Goal: Check status: Check status

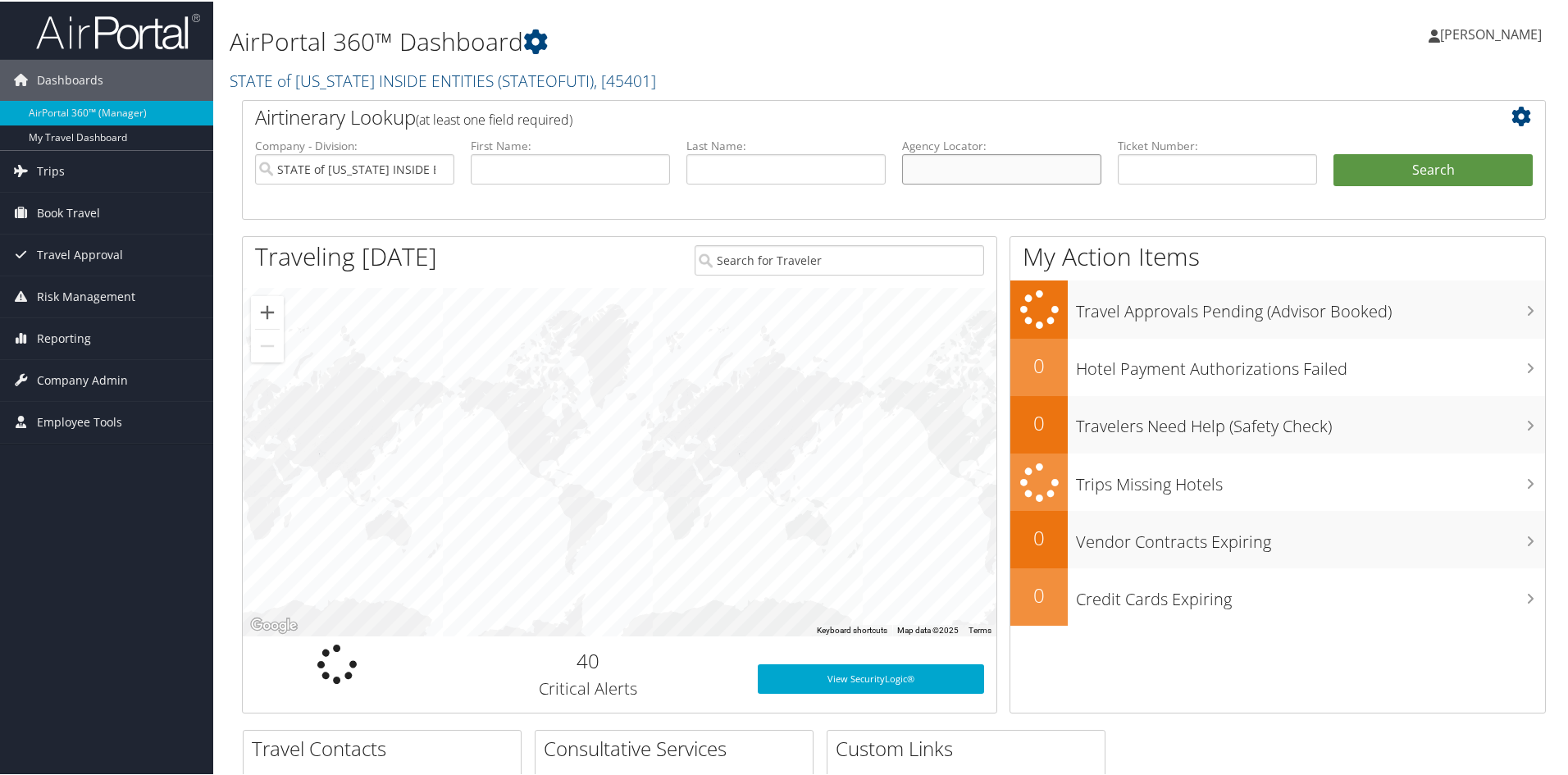
click at [980, 167] on input "text" at bounding box center [1001, 167] width 199 height 31
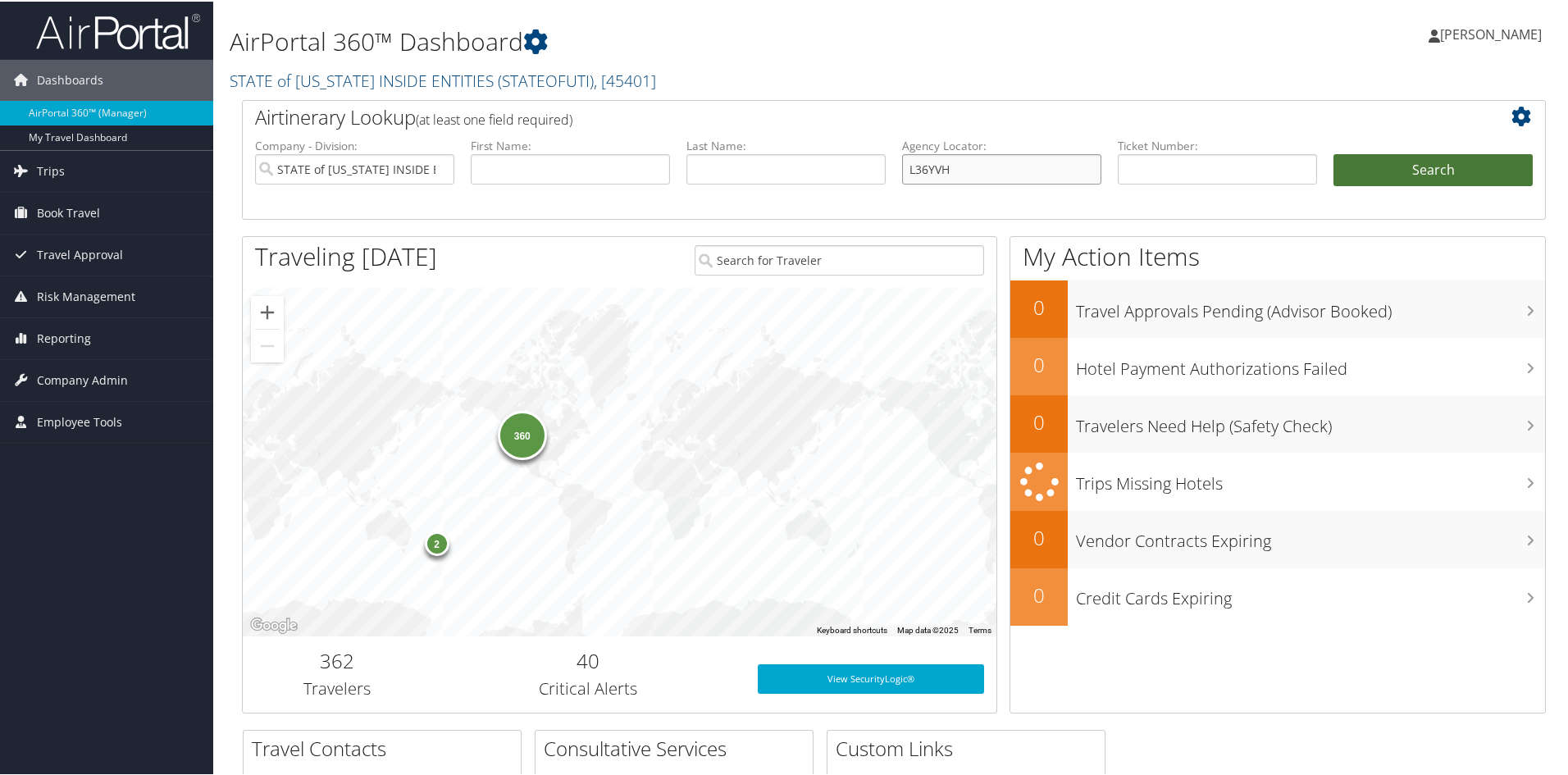
type input "L36YVH"
click at [1452, 179] on button "Search" at bounding box center [1433, 169] width 199 height 33
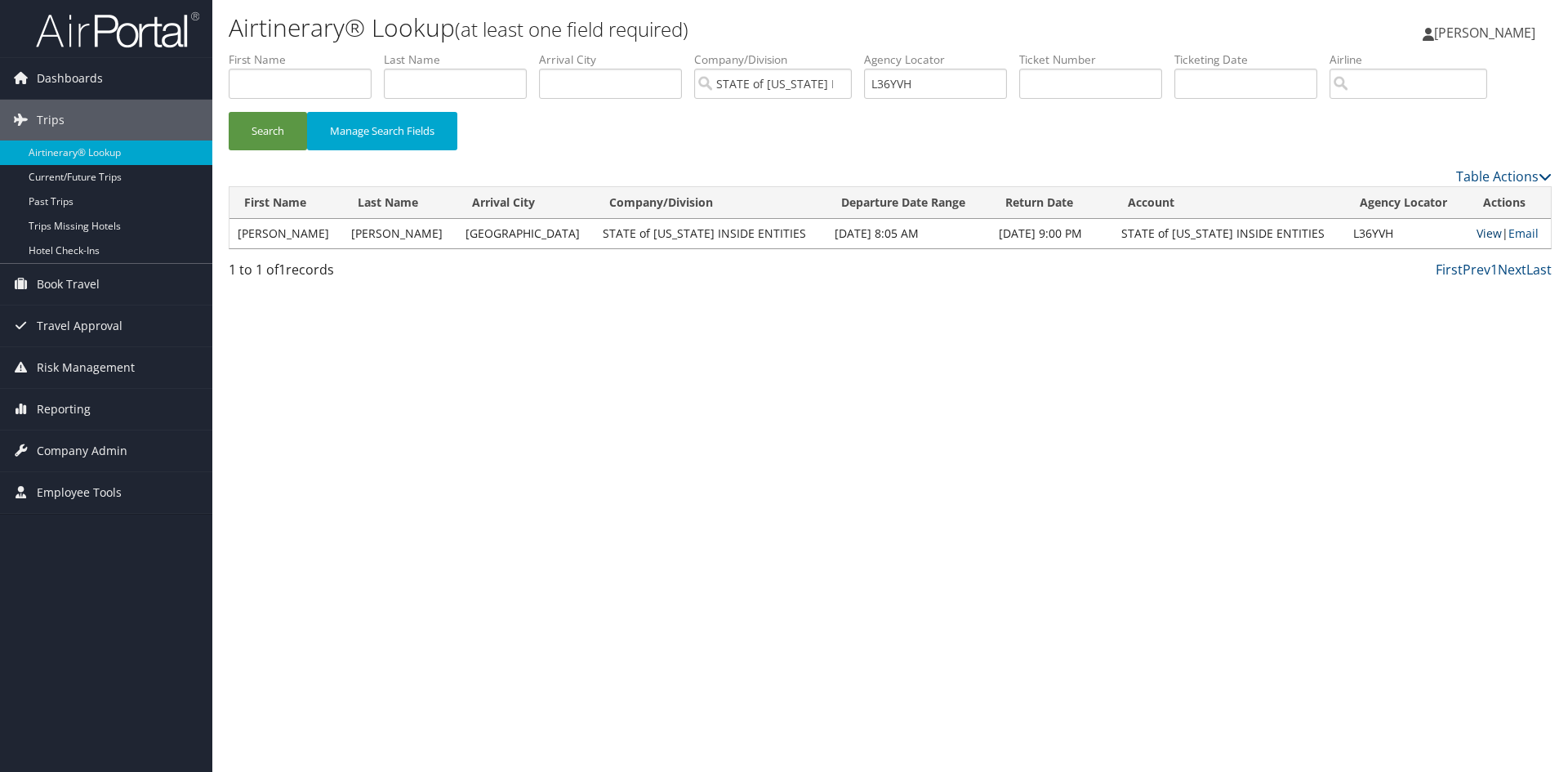
click at [1476, 231] on link "View" at bounding box center [1489, 233] width 26 height 16
drag, startPoint x: 932, startPoint y: 86, endPoint x: 863, endPoint y: 89, distance: 69.1
click at [863, 51] on ul "First Name Last Name Departure City Arrival City Company/Division STATE of UTAH…" at bounding box center [890, 51] width 1323 height 0
type input "L36X2Z"
click at [229, 112] on button "Search" at bounding box center [267, 131] width 78 height 39
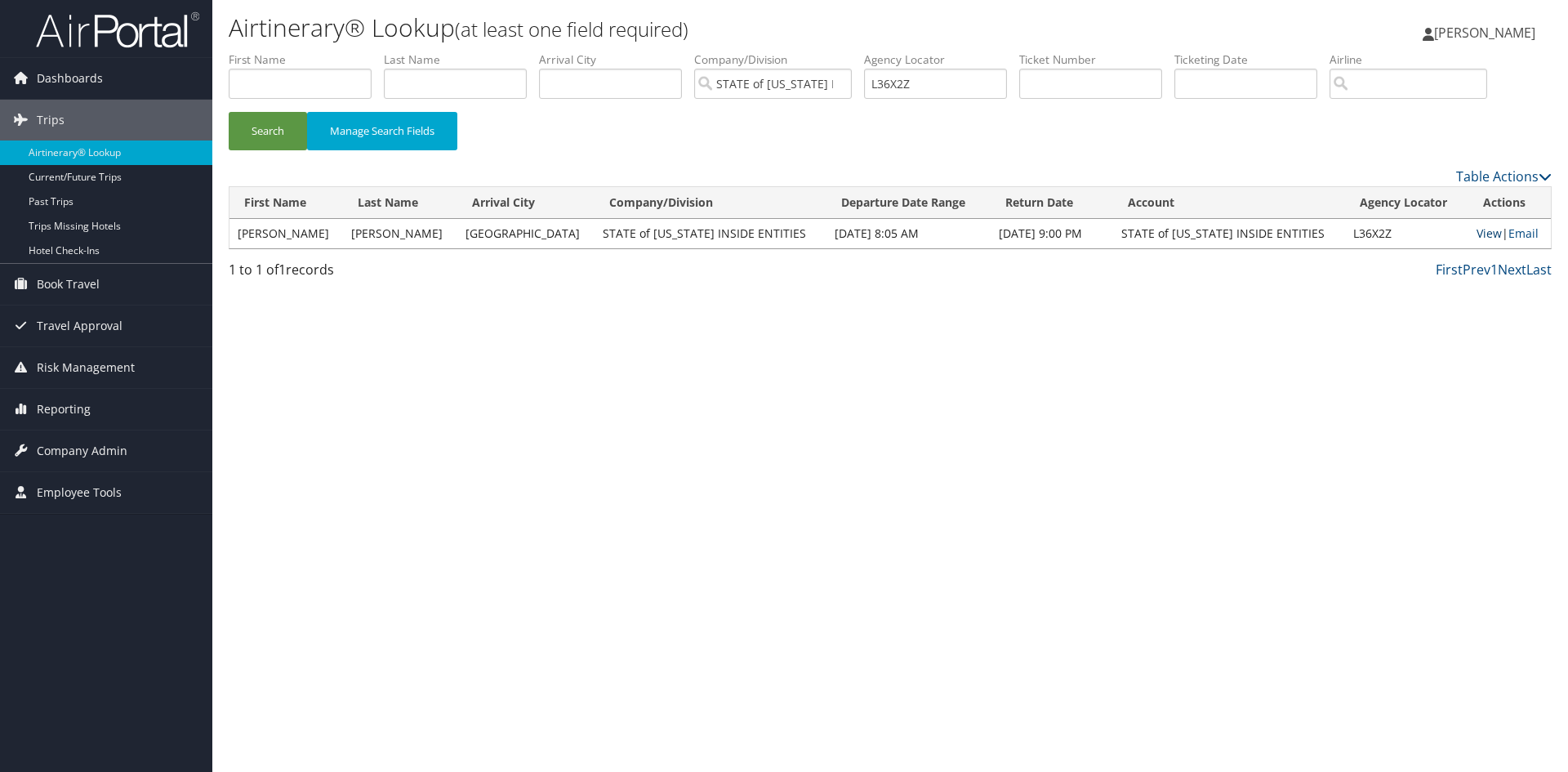
click at [1476, 228] on link "View" at bounding box center [1489, 233] width 26 height 16
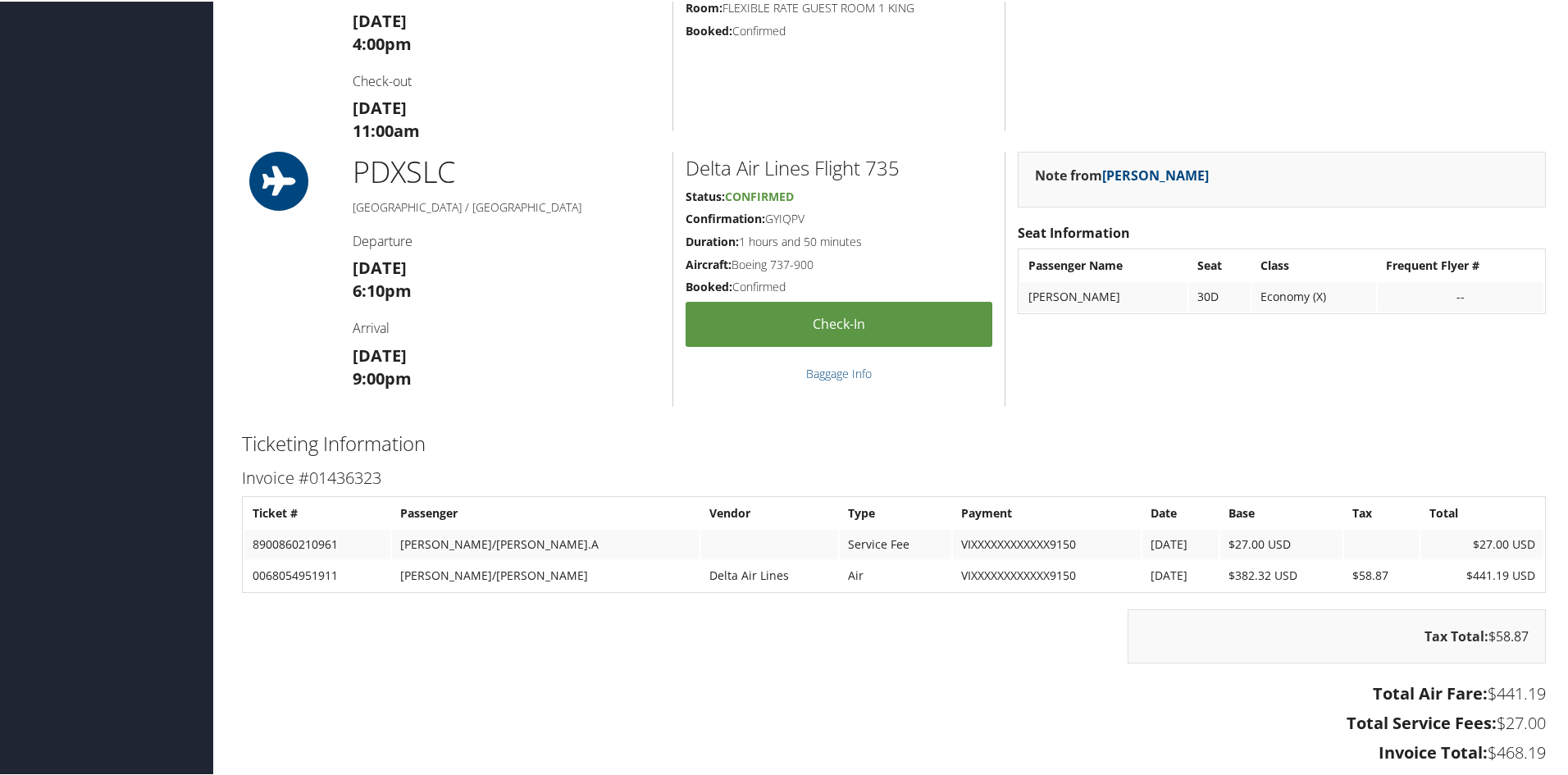
scroll to position [1230, 0]
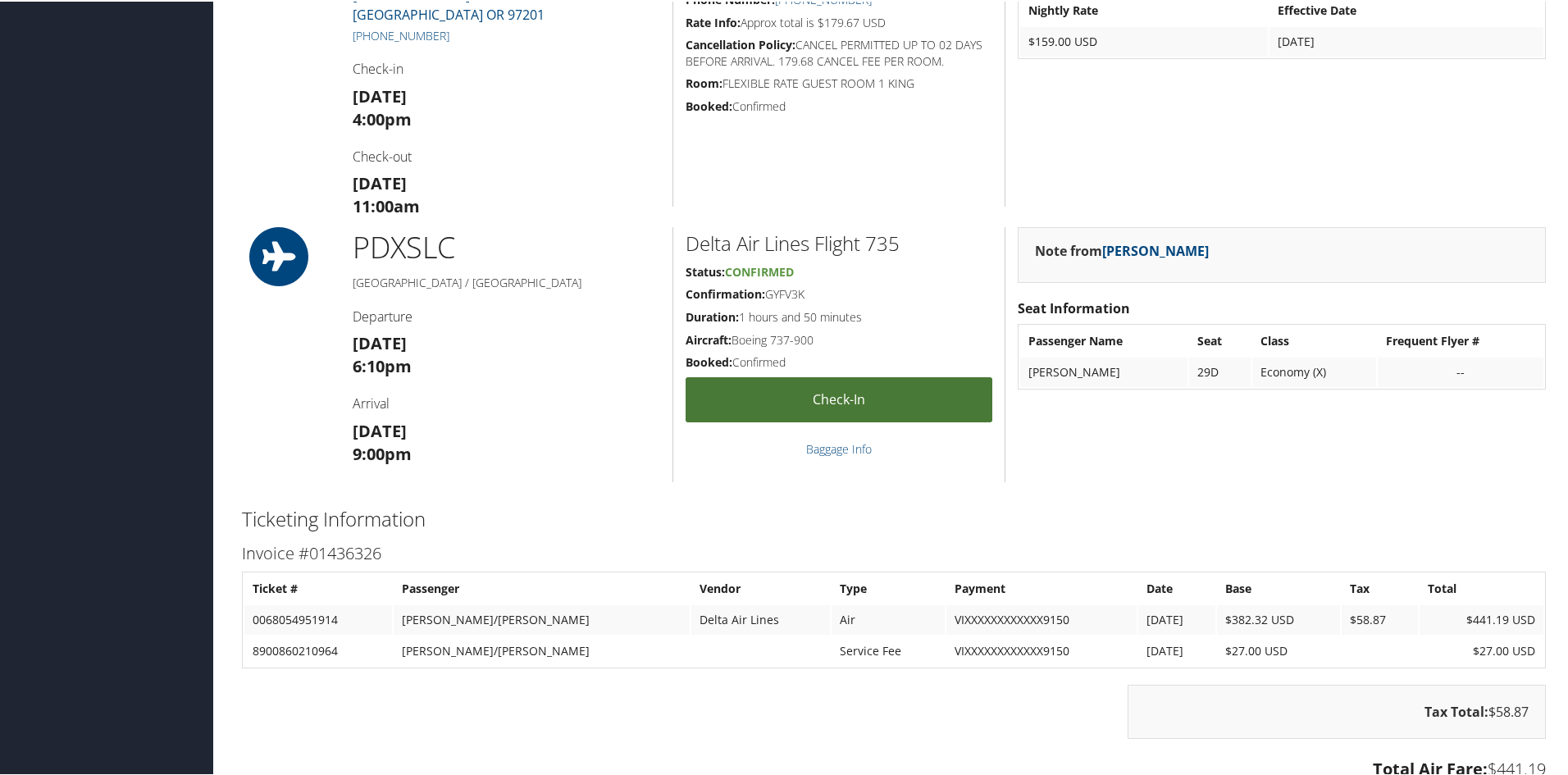
scroll to position [1230, 0]
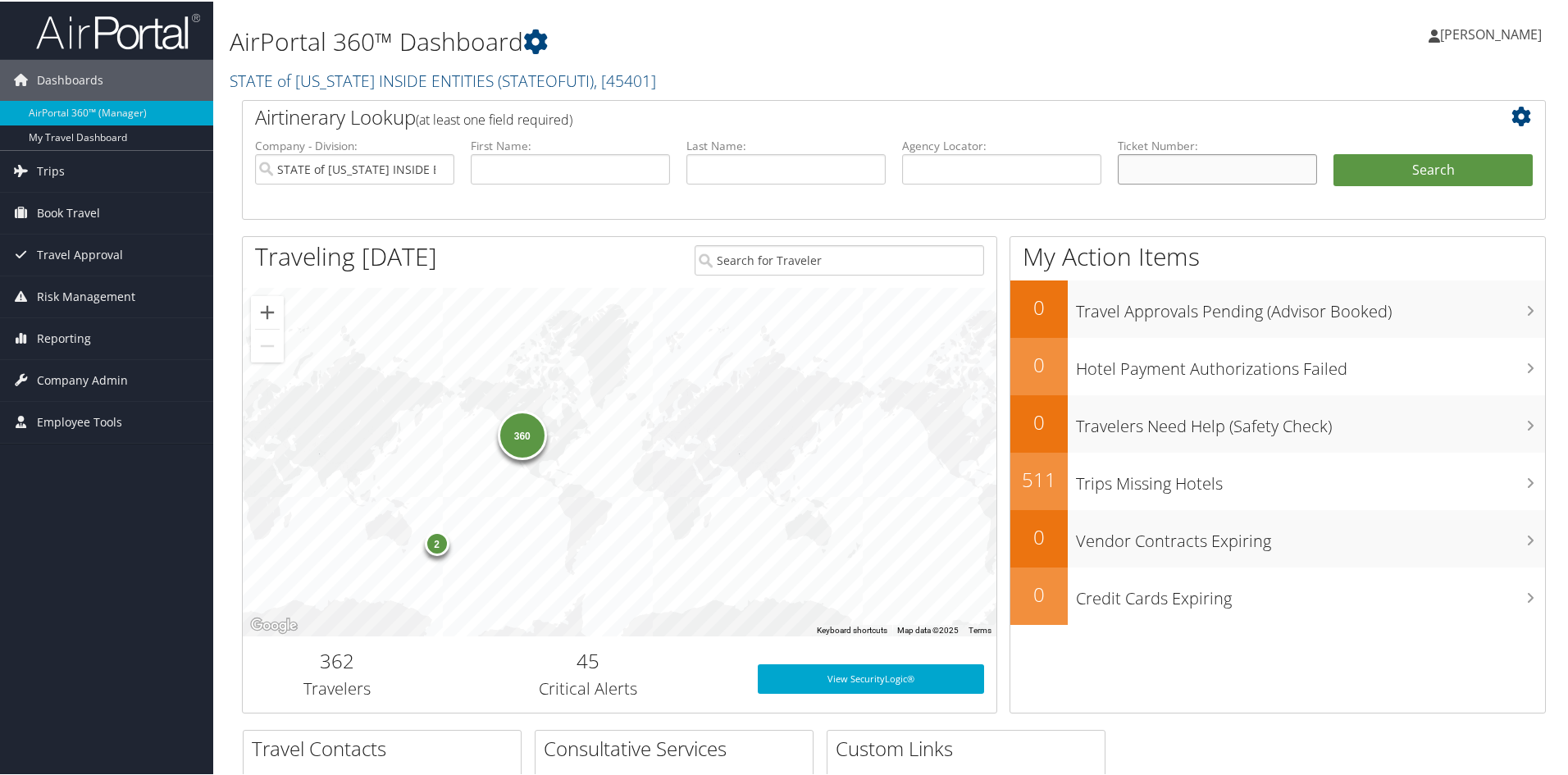
click at [1154, 173] on input "text" at bounding box center [1217, 167] width 199 height 31
type input "8900892147444"
click at [1431, 168] on button "Search" at bounding box center [1433, 169] width 199 height 33
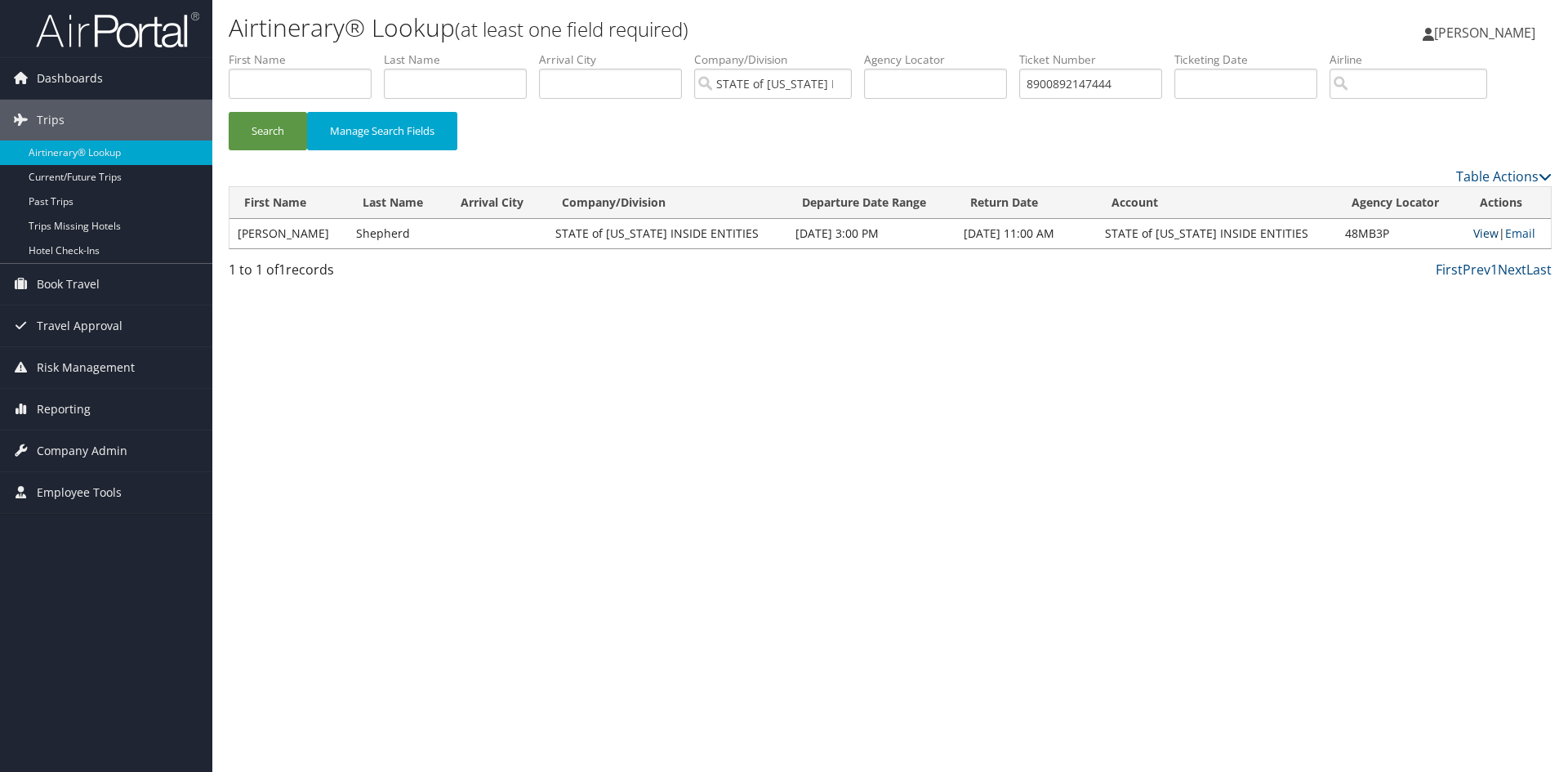
click at [1475, 234] on link "View" at bounding box center [1485, 233] width 26 height 16
drag, startPoint x: 1158, startPoint y: 81, endPoint x: 1002, endPoint y: 80, distance: 156.0
click at [1002, 51] on ul "First Name Last Name Departure City Arrival City Company/Division STATE of UTAH…" at bounding box center [890, 51] width 1323 height 0
type input "8900896653283"
click at [229, 112] on button "Search" at bounding box center [267, 131] width 78 height 39
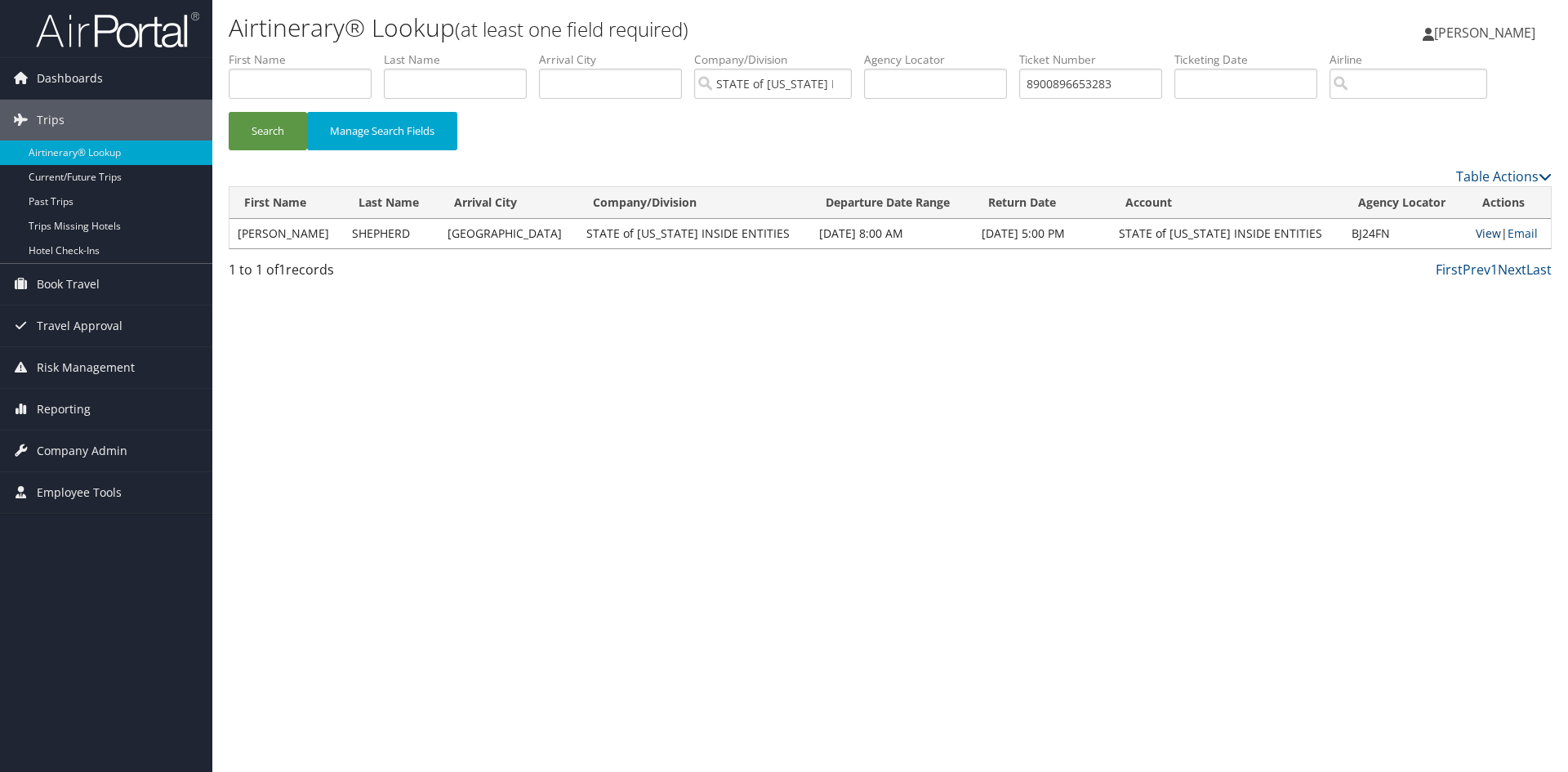
click at [1477, 230] on link "View" at bounding box center [1488, 233] width 26 height 16
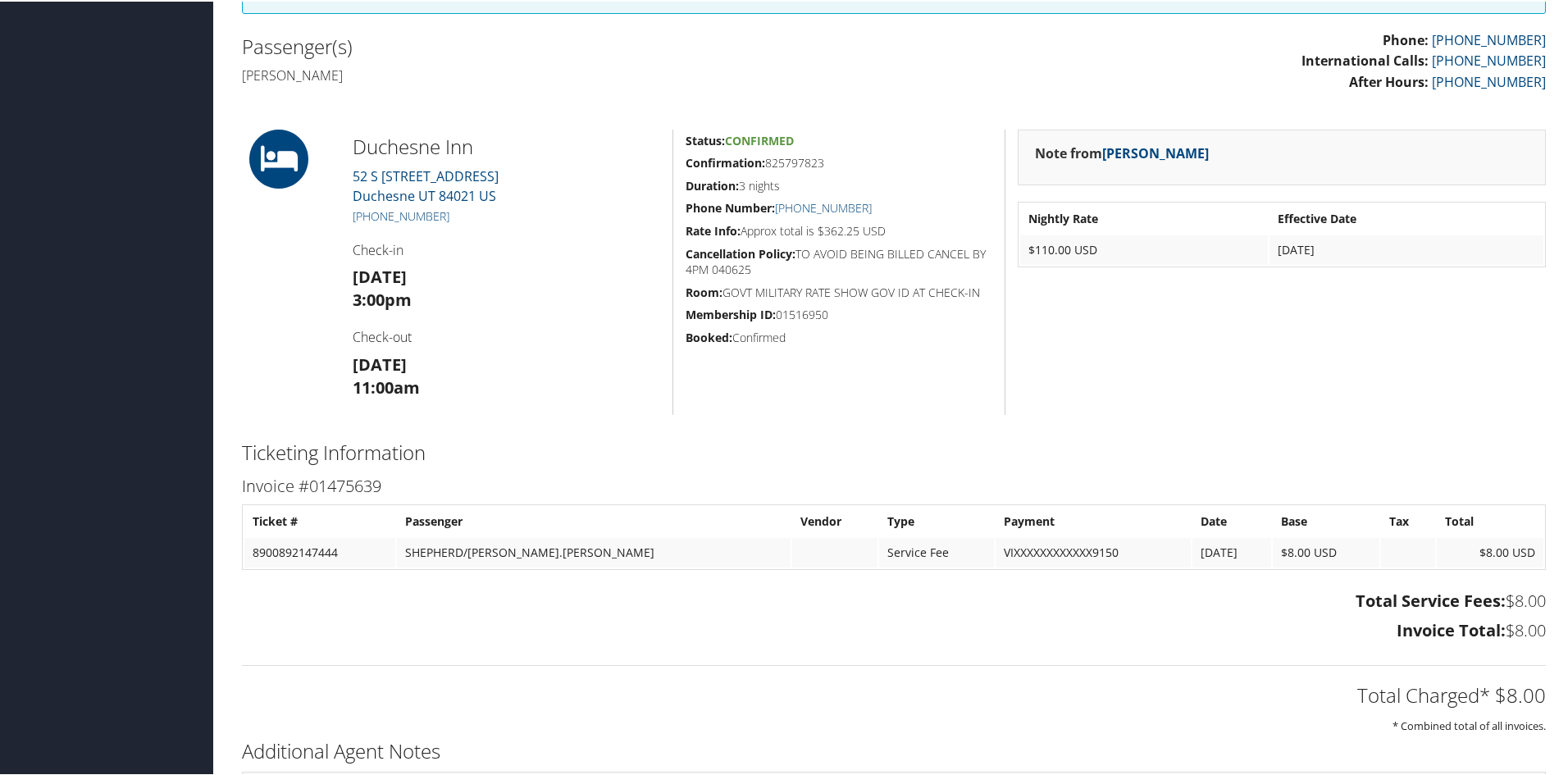
scroll to position [574, 0]
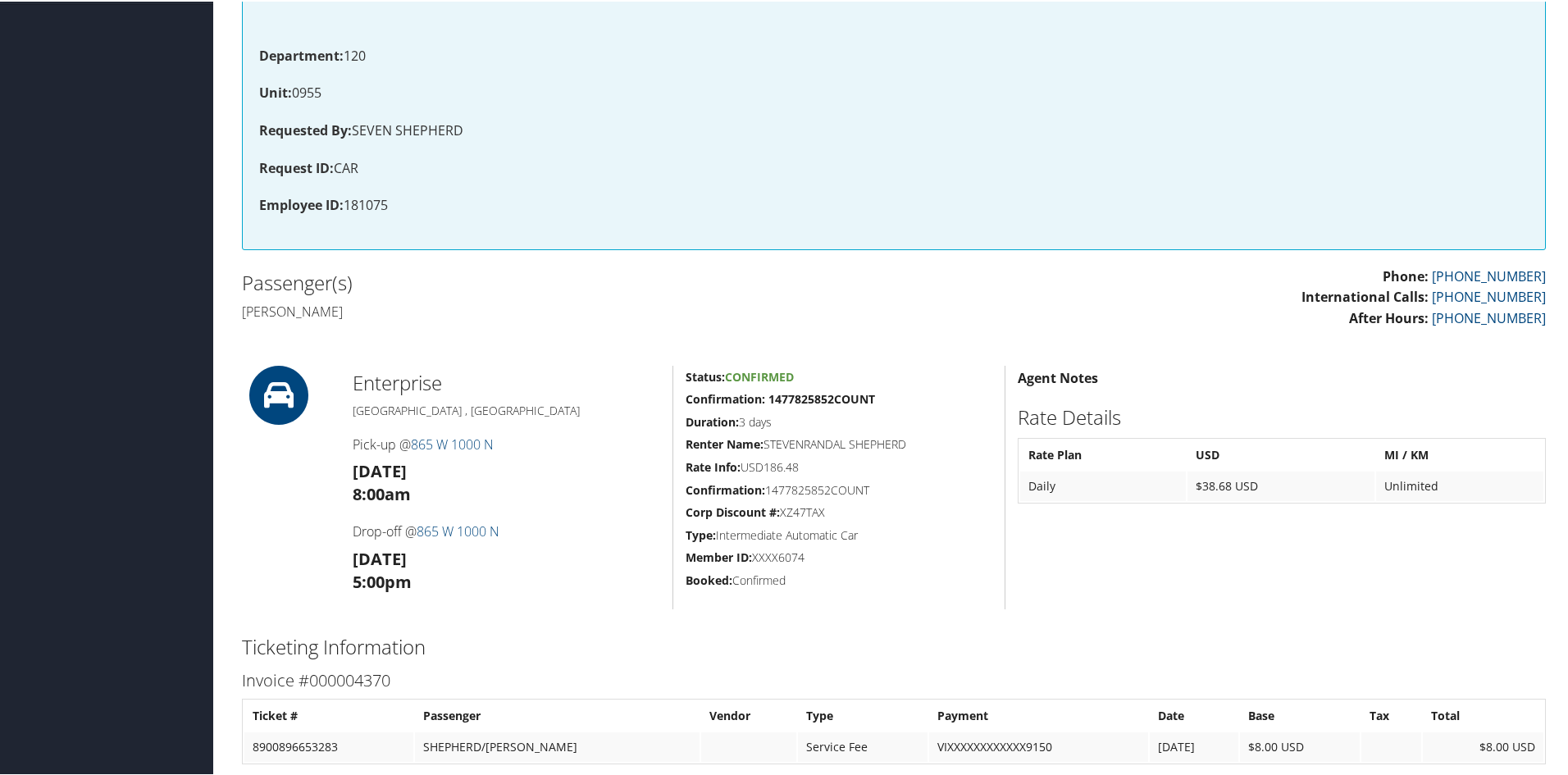
scroll to position [410, 0]
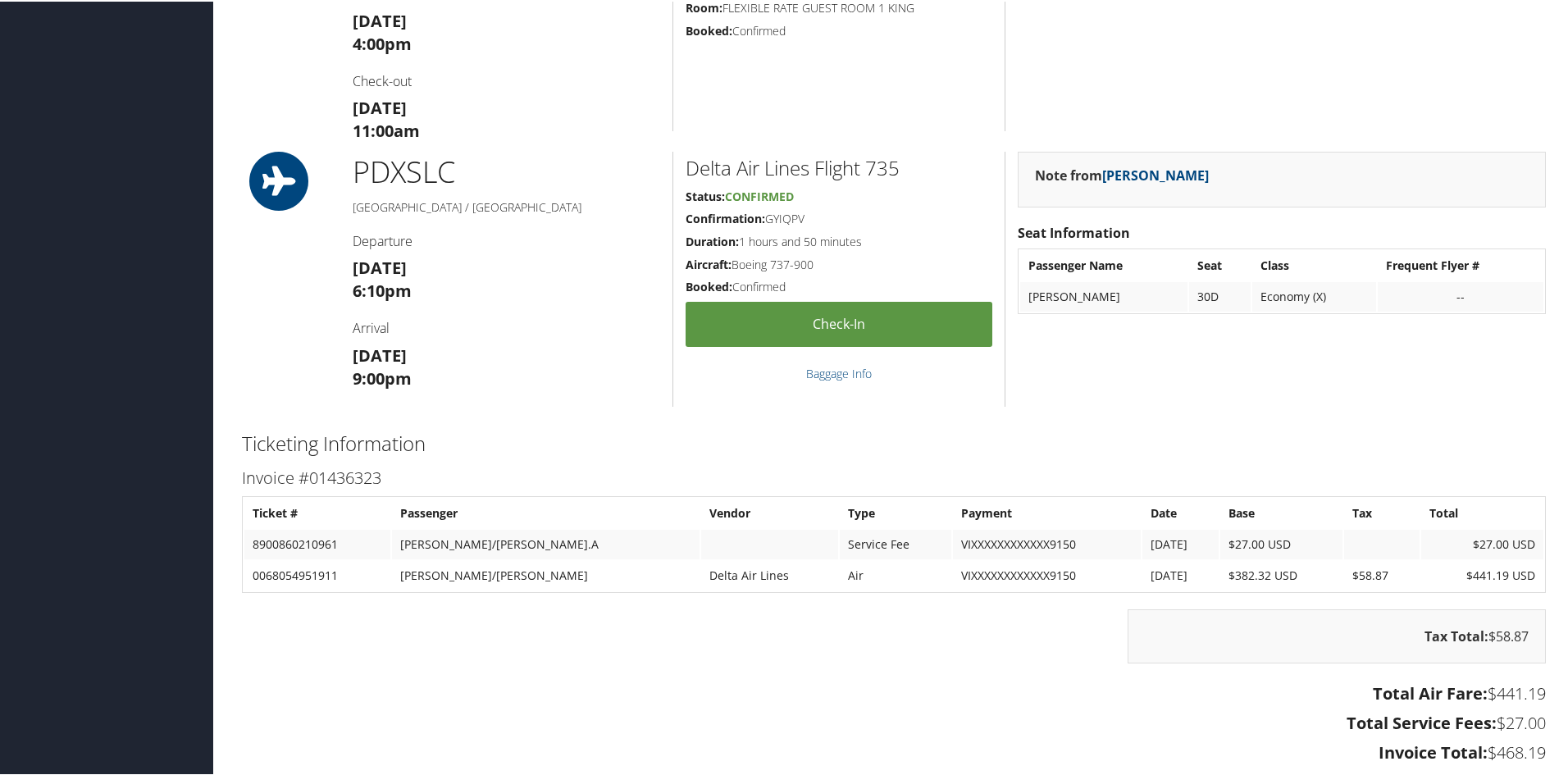
scroll to position [1230, 0]
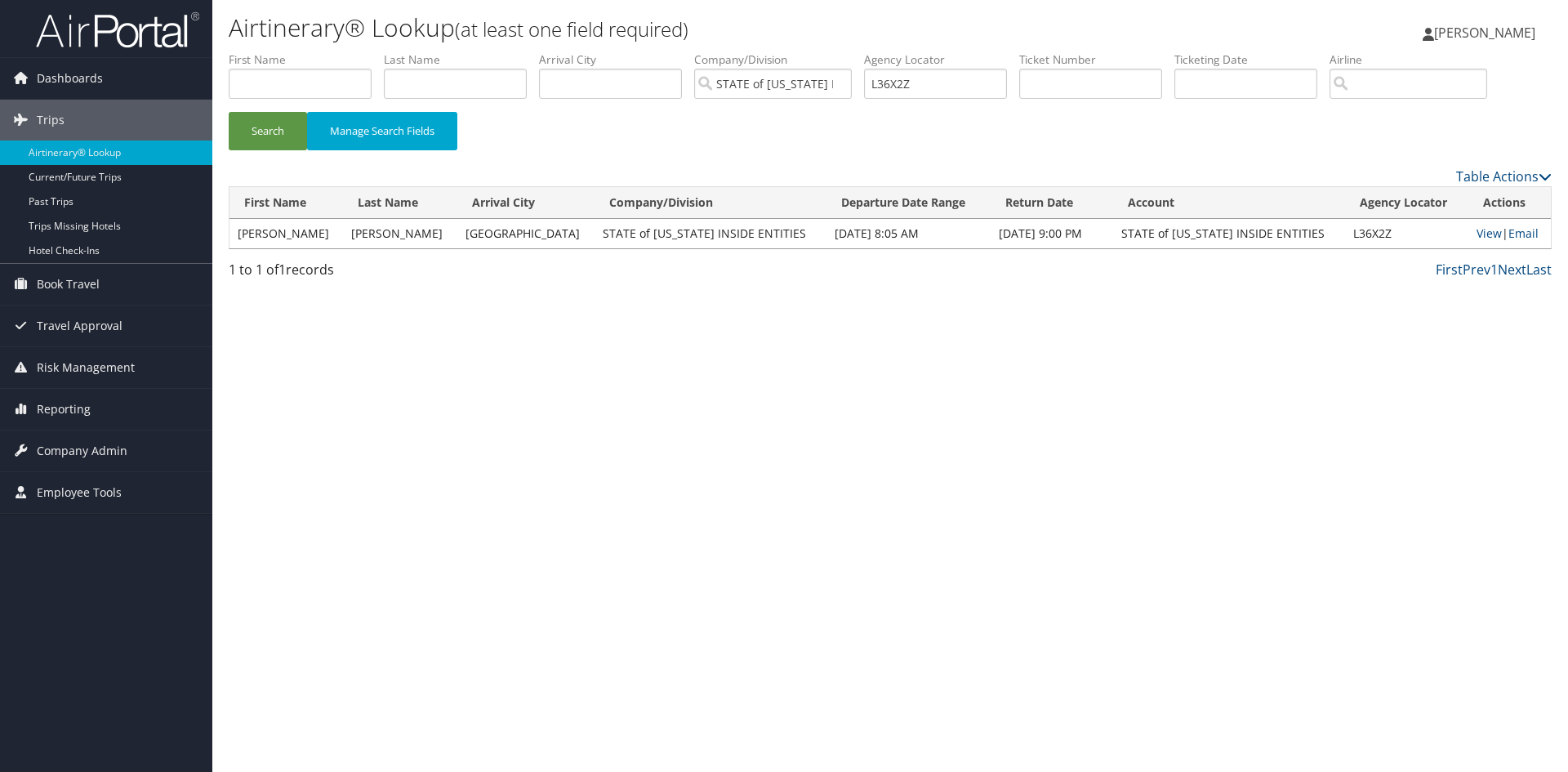
drag, startPoint x: 1188, startPoint y: 410, endPoint x: 1199, endPoint y: 388, distance: 24.6
click at [1188, 410] on div "Airtinerary® Lookup (at least one field required) Keesha Calloway Keesha Callow…" at bounding box center [890, 386] width 1356 height 772
click at [1447, 467] on div "Airtinerary® Lookup (at least one field required) Keesha Calloway Keesha Callow…" at bounding box center [890, 386] width 1356 height 772
click at [1476, 231] on link "View" at bounding box center [1489, 233] width 26 height 16
drag, startPoint x: 959, startPoint y: 91, endPoint x: 799, endPoint y: 88, distance: 160.0
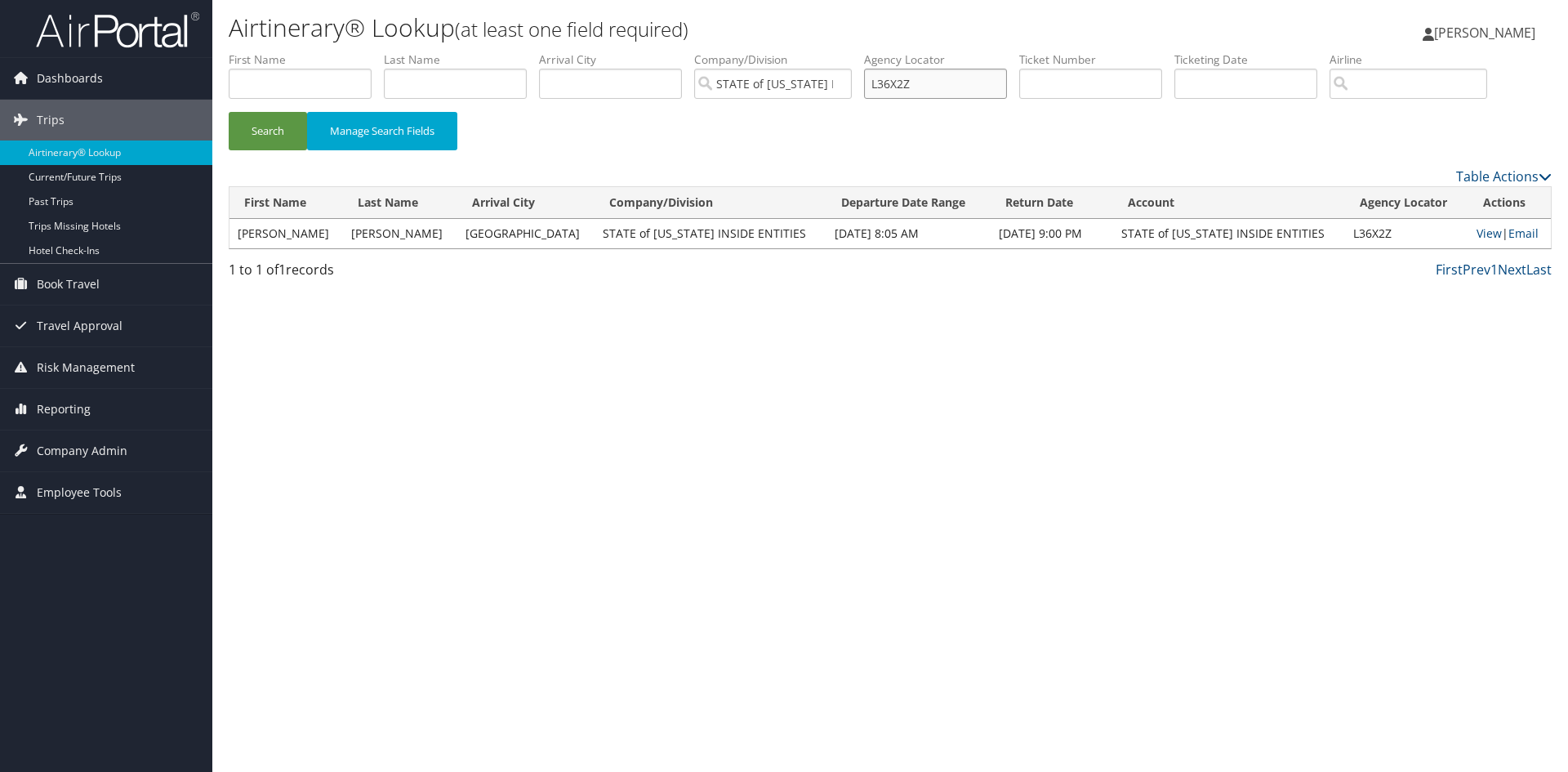
click at [799, 51] on ul "First Name Last Name Departure City Arrival City Company/Division STATE of UTAH…" at bounding box center [890, 51] width 1323 height 0
type input "222S9U"
click at [229, 112] on button "Search" at bounding box center [267, 131] width 78 height 39
click at [1476, 234] on link "View" at bounding box center [1489, 233] width 26 height 16
drag, startPoint x: 934, startPoint y: 86, endPoint x: 868, endPoint y: 86, distance: 66.0
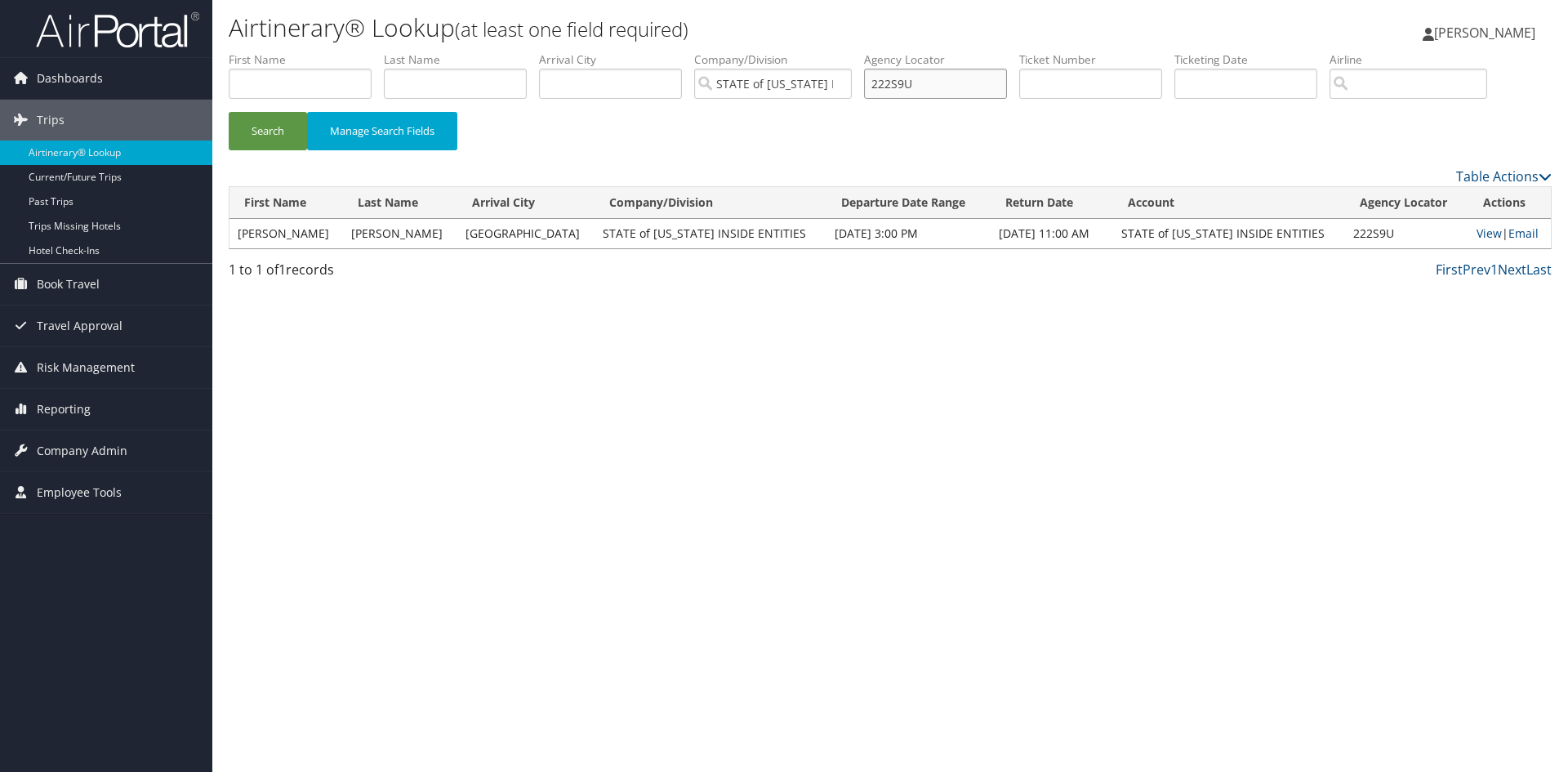
click at [868, 51] on ul "First Name Last Name Departure City Arrival City Company/Division STATE of UTAH…" at bounding box center [890, 51] width 1323 height 0
click at [1122, 86] on input "text" at bounding box center [1090, 83] width 143 height 31
click at [229, 112] on button "Search" at bounding box center [267, 131] width 78 height 39
click at [1476, 236] on link "View" at bounding box center [1489, 233] width 26 height 16
drag, startPoint x: 1136, startPoint y: 82, endPoint x: 931, endPoint y: 82, distance: 205.0
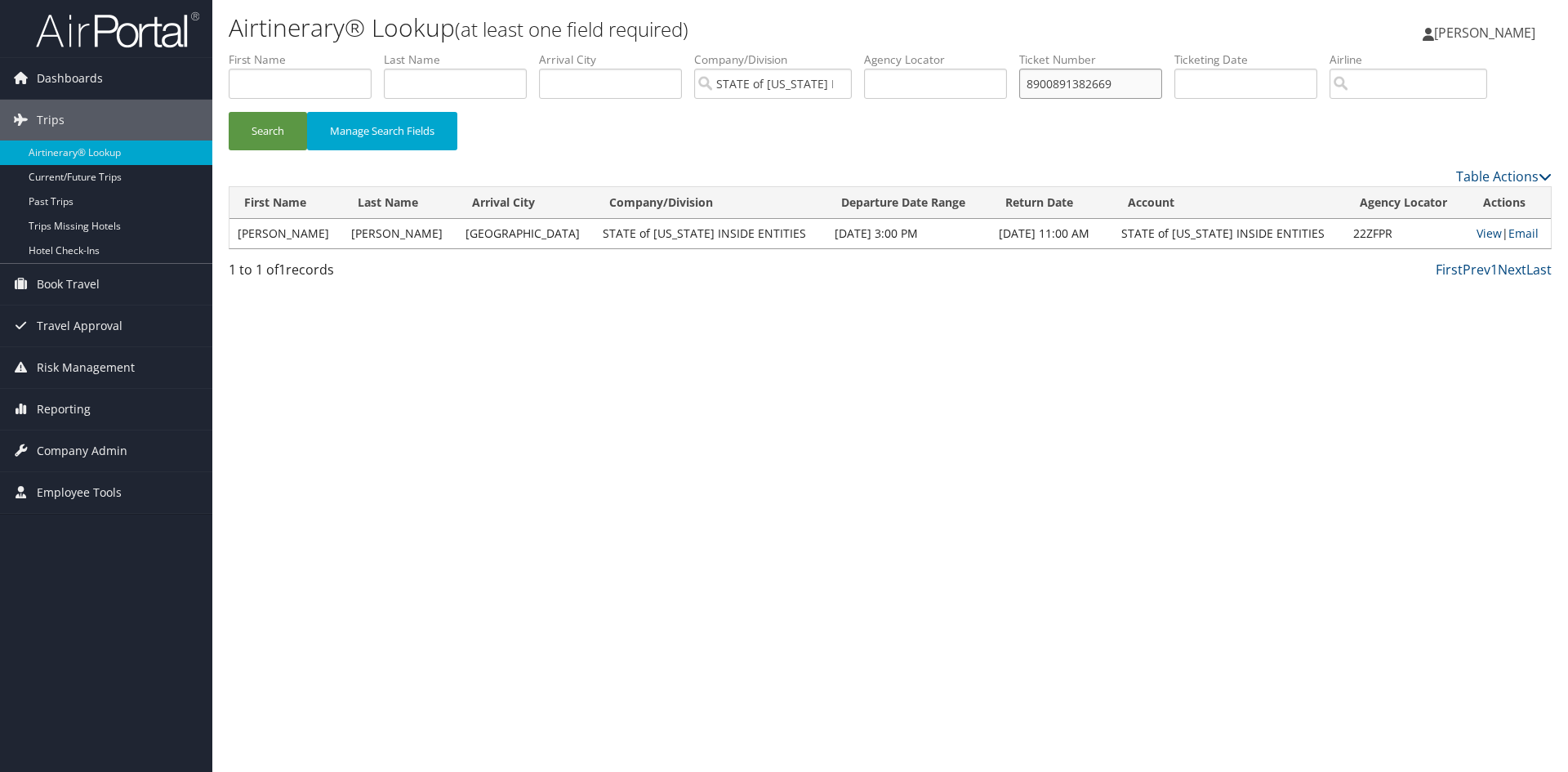
click at [931, 51] on ul "First Name Last Name Departure City Arrival City Company/Division STATE of UTAH…" at bounding box center [890, 51] width 1323 height 0
click at [229, 112] on button "Search" at bounding box center [267, 131] width 78 height 39
click at [1476, 231] on link "View" at bounding box center [1489, 233] width 26 height 16
drag, startPoint x: 1133, startPoint y: 89, endPoint x: 998, endPoint y: 78, distance: 135.4
click at [998, 51] on ul "First Name Last Name Departure City Arrival City Company/Division STATE of UTAH…" at bounding box center [890, 51] width 1323 height 0
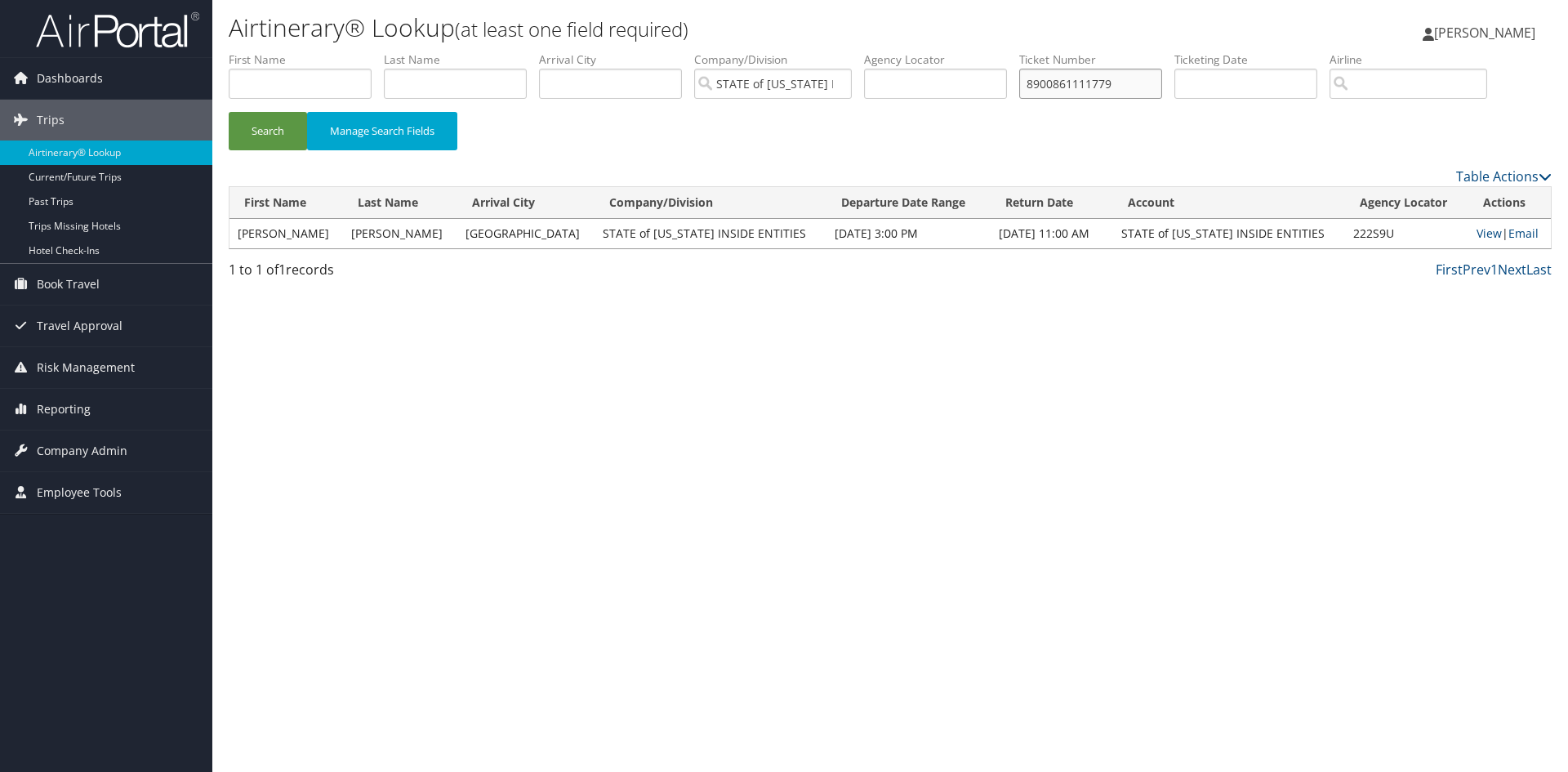
click at [229, 112] on button "Search" at bounding box center [267, 131] width 78 height 39
click at [1476, 230] on link "View" at bounding box center [1489, 233] width 26 height 16
drag, startPoint x: 1131, startPoint y: 85, endPoint x: 994, endPoint y: 89, distance: 137.1
click at [994, 51] on ul "First Name Last Name Departure City Arrival City Company/Division STATE of UTAH…" at bounding box center [890, 51] width 1323 height 0
click at [229, 112] on button "Search" at bounding box center [267, 131] width 78 height 39
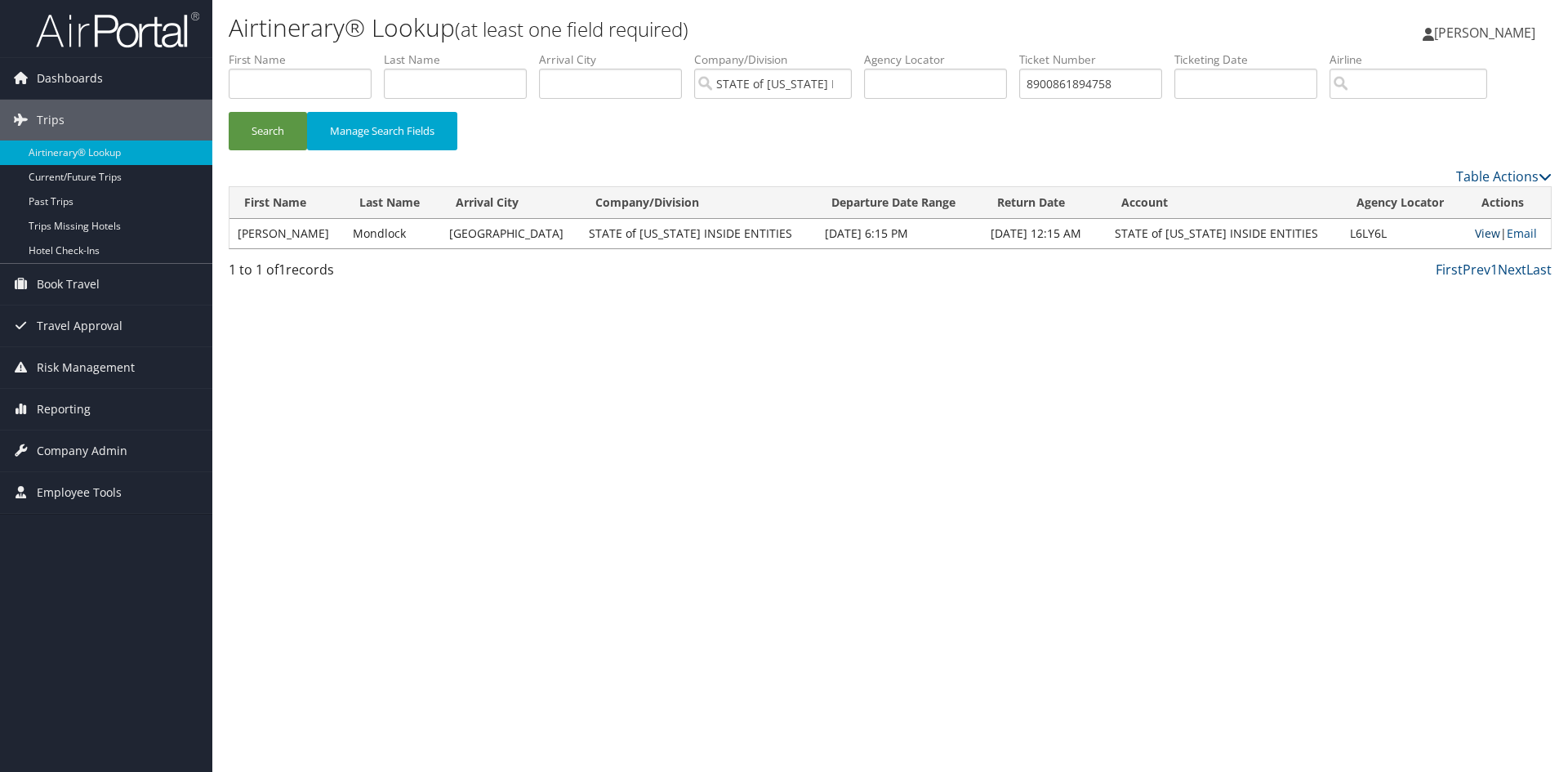
click at [1475, 234] on link "View" at bounding box center [1487, 233] width 26 height 16
drag, startPoint x: 1145, startPoint y: 86, endPoint x: 972, endPoint y: 90, distance: 173.0
click at [973, 51] on ul "First Name Last Name Departure City Arrival City Company/Division STATE of UTAH…" at bounding box center [890, 51] width 1323 height 0
click at [229, 112] on button "Search" at bounding box center [267, 131] width 78 height 39
click at [1478, 236] on link "View" at bounding box center [1487, 233] width 26 height 16
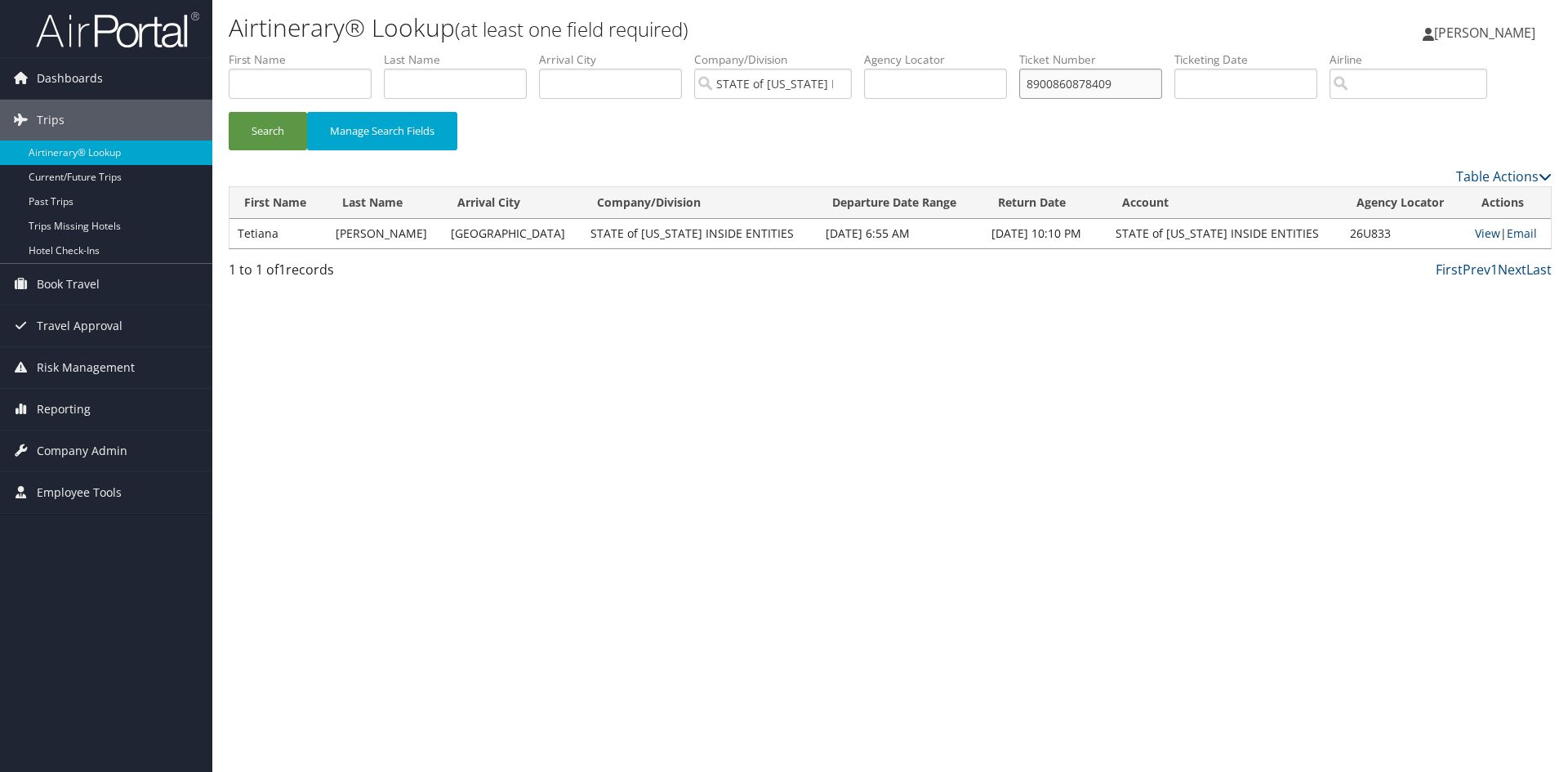
drag, startPoint x: 1137, startPoint y: 82, endPoint x: 1013, endPoint y: 70, distance: 124.6
click at [1013, 51] on ul "First Name Last Name Departure City Arrival City Company/Division STATE of UTAH…" at bounding box center [890, 51] width 1323 height 0
click at [229, 112] on button "Search" at bounding box center [267, 131] width 78 height 39
click at [1483, 230] on link "View" at bounding box center [1489, 233] width 26 height 16
drag, startPoint x: 1138, startPoint y: 83, endPoint x: 1011, endPoint y: 64, distance: 128.4
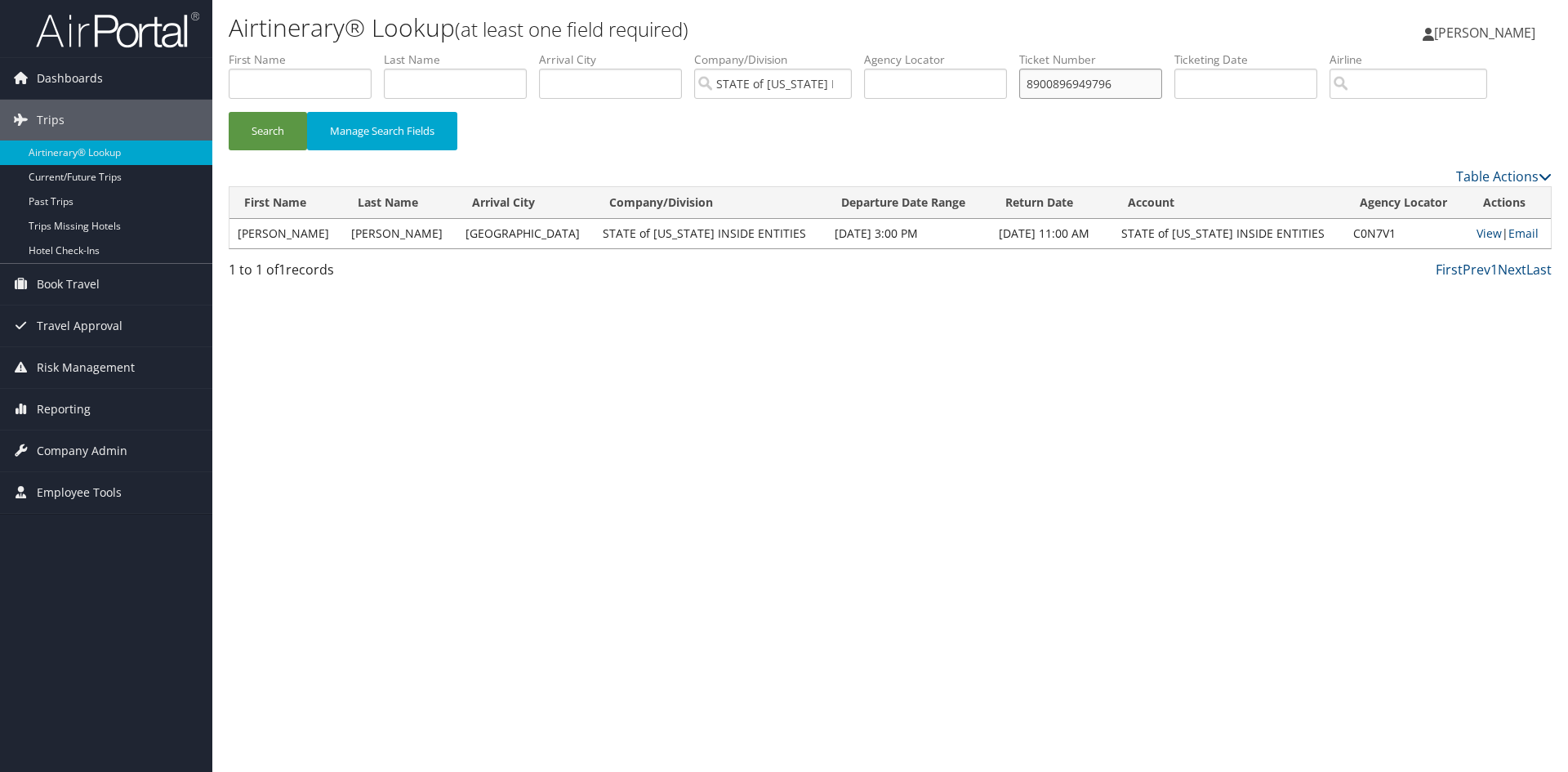
click at [1011, 51] on ul "First Name Last Name Departure City Arrival City Company/Division STATE of UTAH…" at bounding box center [890, 51] width 1323 height 0
click at [229, 112] on button "Search" at bounding box center [267, 131] width 78 height 39
click at [1479, 231] on link "View" at bounding box center [1489, 233] width 26 height 16
drag, startPoint x: 1143, startPoint y: 84, endPoint x: 1025, endPoint y: 84, distance: 118.0
click at [1025, 51] on ul "First Name Last Name Departure City Arrival City Company/Division STATE of UTAH…" at bounding box center [890, 51] width 1323 height 0
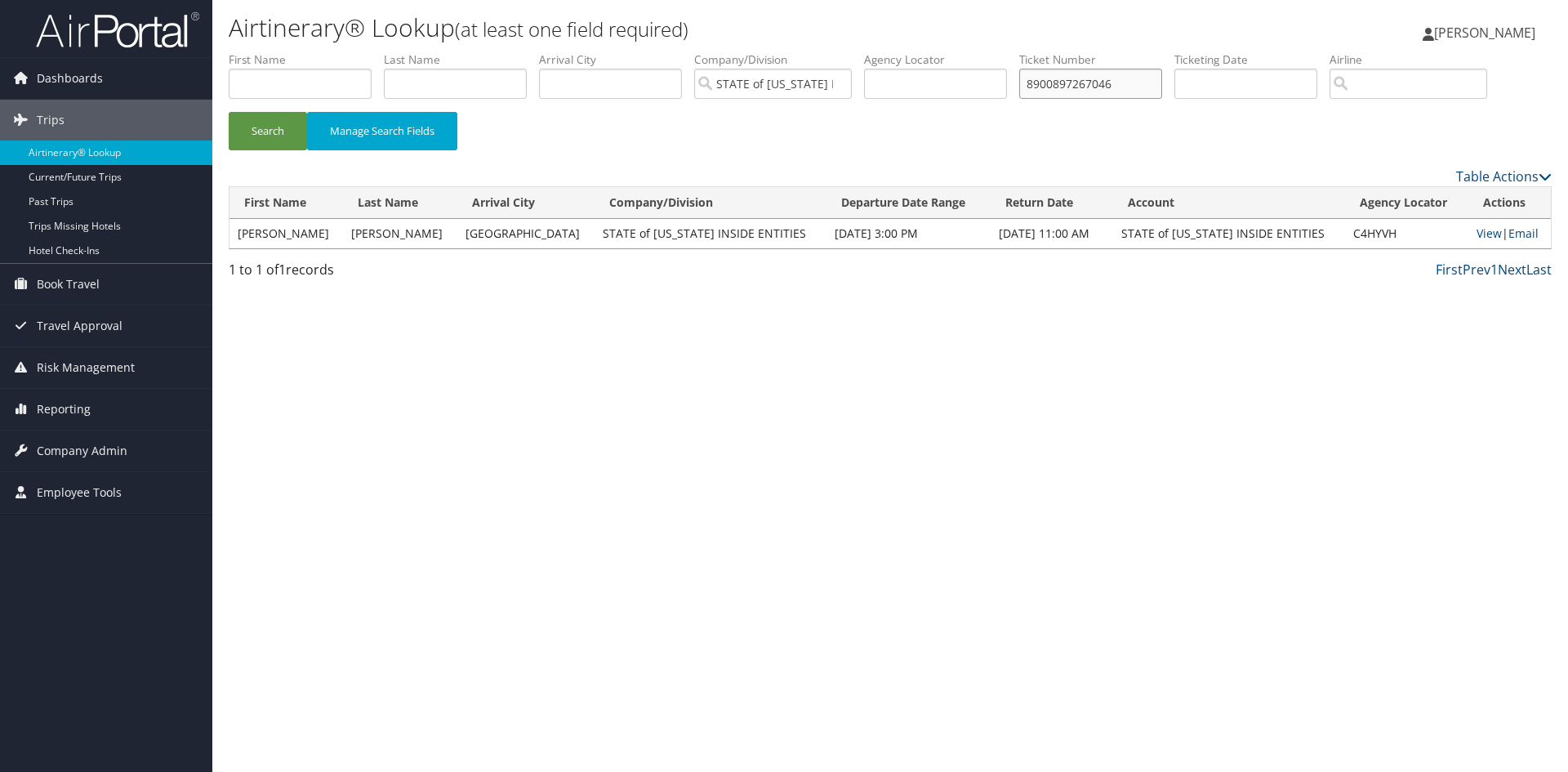
click at [229, 112] on button "Search" at bounding box center [267, 131] width 78 height 39
click at [1481, 229] on link "View" at bounding box center [1489, 233] width 26 height 16
drag, startPoint x: 1122, startPoint y: 75, endPoint x: 996, endPoint y: 72, distance: 126.0
click at [996, 51] on ul "First Name Last Name Departure City Arrival City Company/Division STATE of UTAH…" at bounding box center [890, 51] width 1323 height 0
click at [229, 112] on button "Search" at bounding box center [267, 131] width 78 height 39
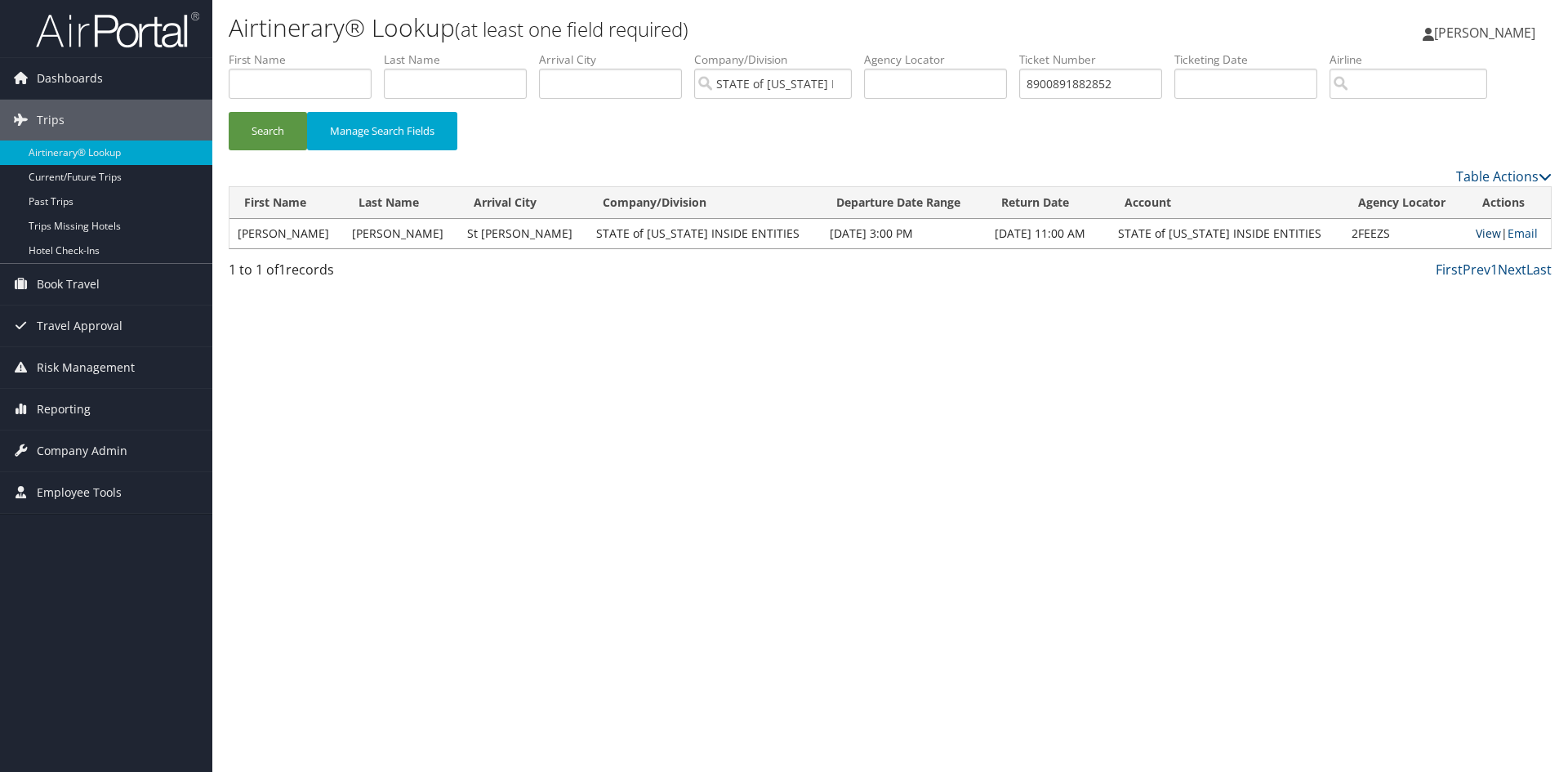
click at [1485, 226] on link "View" at bounding box center [1488, 233] width 26 height 16
drag, startPoint x: 1145, startPoint y: 83, endPoint x: 1000, endPoint y: 78, distance: 145.1
click at [1001, 51] on ul "First Name Last Name Departure City Arrival City Company/Division STATE of UTAH…" at bounding box center [890, 51] width 1323 height 0
click at [229, 112] on button "Search" at bounding box center [267, 131] width 78 height 39
click at [1481, 230] on link "View" at bounding box center [1489, 233] width 26 height 16
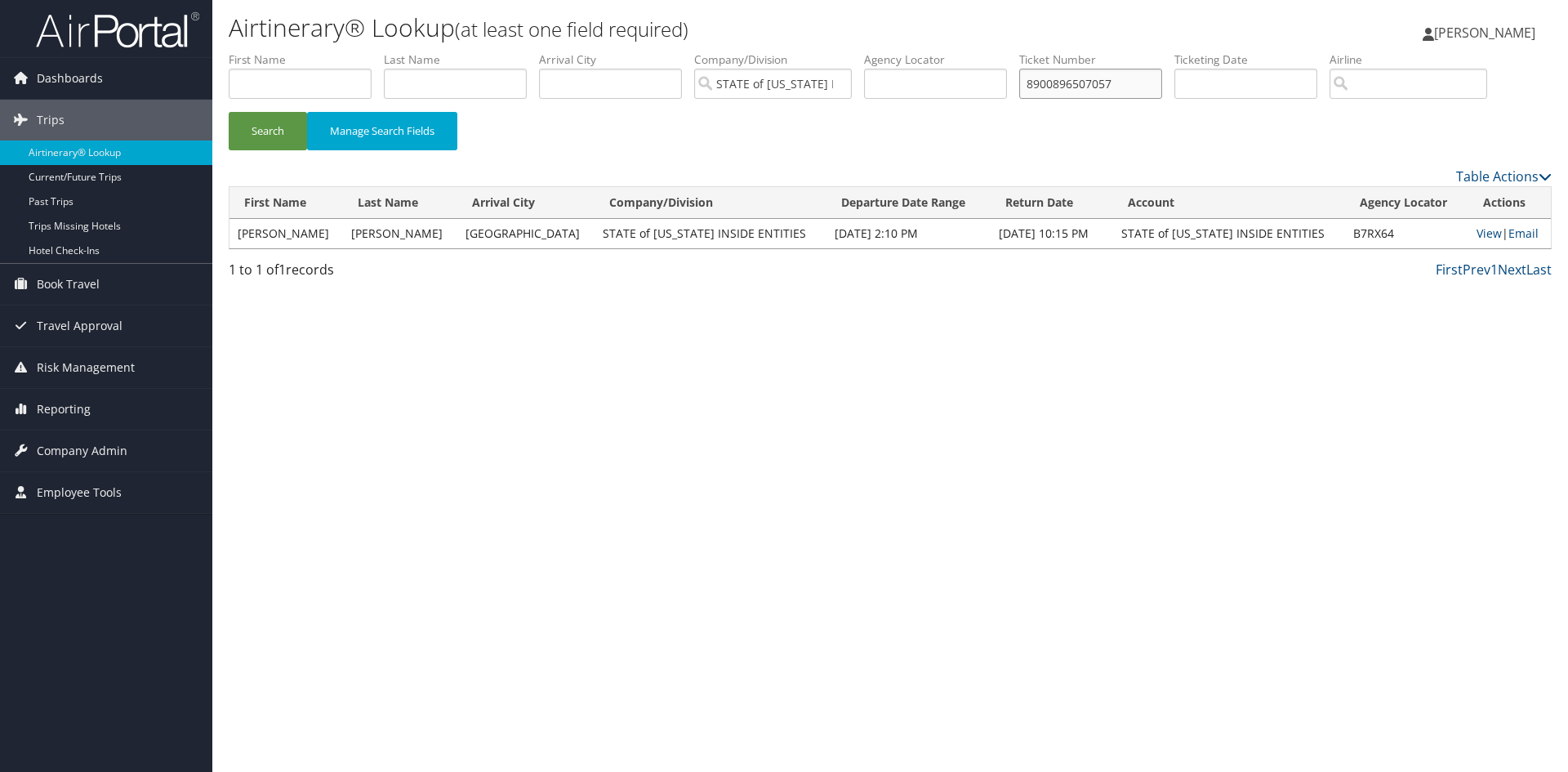
drag, startPoint x: 1141, startPoint y: 85, endPoint x: 997, endPoint y: 80, distance: 144.1
click at [997, 51] on ul "First Name Last Name Departure City Arrival City Company/Division STATE of UTAH…" at bounding box center [890, 51] width 1323 height 0
type input "8900891692667"
click at [229, 112] on button "Search" at bounding box center [267, 131] width 78 height 39
click at [1475, 235] on link "View" at bounding box center [1487, 233] width 26 height 16
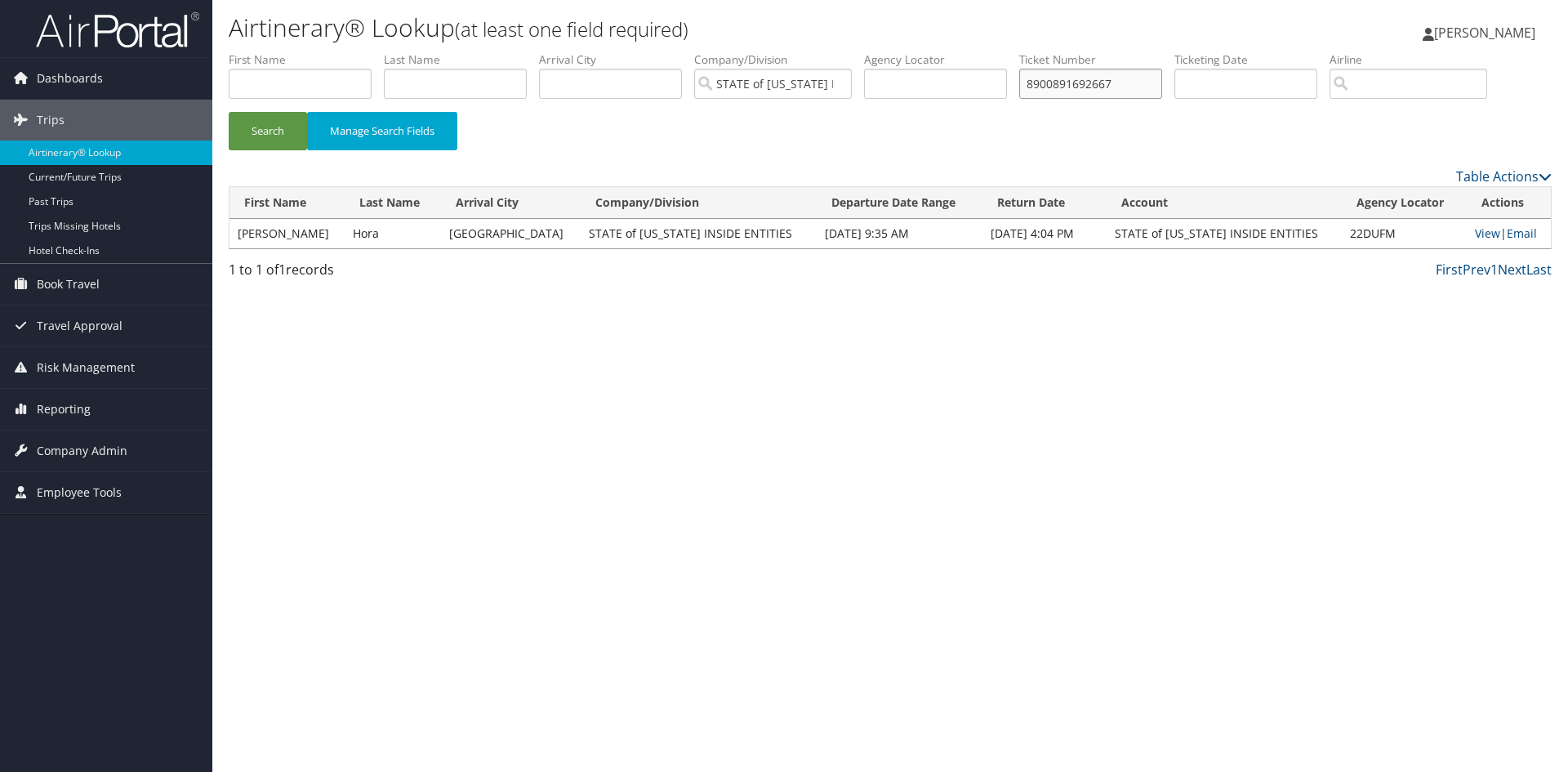
drag, startPoint x: 1156, startPoint y: 83, endPoint x: 1000, endPoint y: 76, distance: 156.2
click at [1000, 51] on ul "First Name Last Name Departure City Arrival City Company/Division STATE of UTAH…" at bounding box center [890, 51] width 1323 height 0
click at [972, 88] on input "text" at bounding box center [935, 83] width 143 height 31
drag, startPoint x: 1159, startPoint y: 85, endPoint x: 893, endPoint y: 54, distance: 267.8
click at [895, 51] on ul "First Name Last Name Departure City Arrival City Company/Division STATE of UTAH…" at bounding box center [890, 51] width 1323 height 0
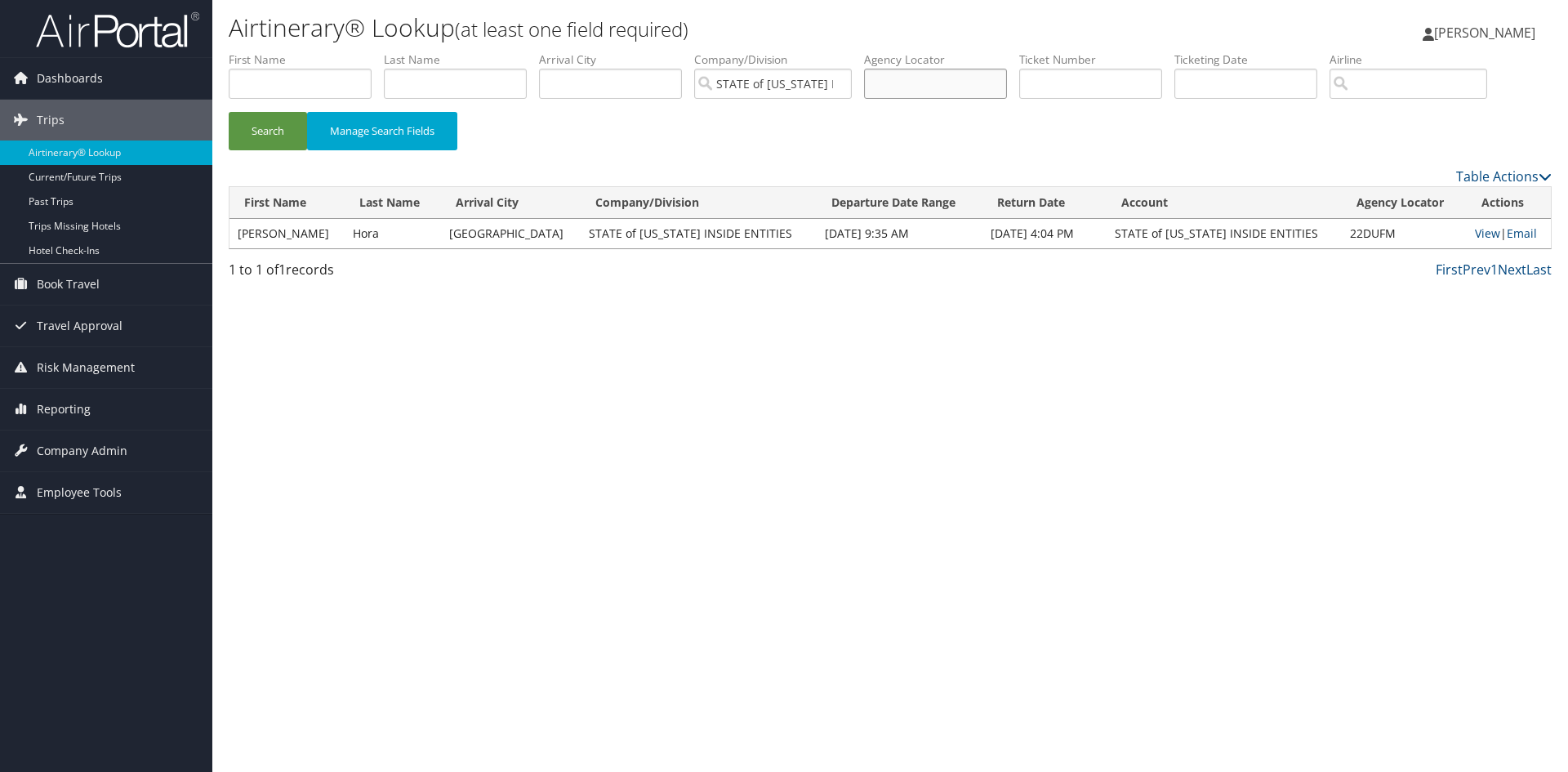
click at [924, 86] on input "text" at bounding box center [935, 83] width 143 height 31
type input "2795HD"
click at [229, 112] on button "Search" at bounding box center [267, 131] width 78 height 39
click at [1472, 234] on link "View" at bounding box center [1485, 233] width 26 height 16
drag, startPoint x: 970, startPoint y: 90, endPoint x: 672, endPoint y: 47, distance: 301.1
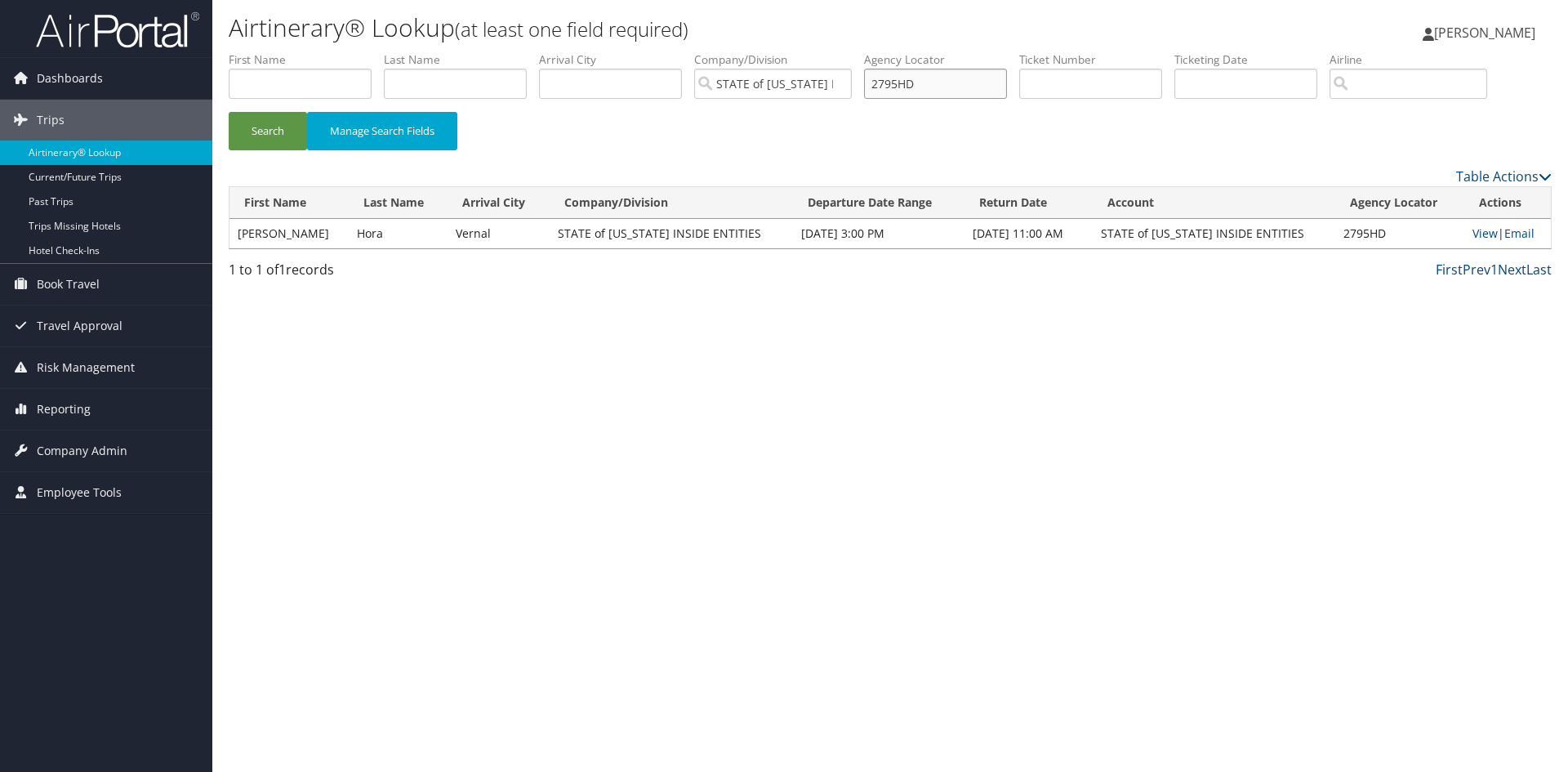
click at [673, 47] on div "Airtinerary® Lookup (at least one field required) Keesha Calloway Keesha Callow…" at bounding box center [890, 386] width 1356 height 772
click at [1110, 71] on input "text" at bounding box center [1090, 83] width 143 height 31
click at [229, 112] on button "Search" at bounding box center [267, 131] width 78 height 39
drag, startPoint x: 1147, startPoint y: 89, endPoint x: 1026, endPoint y: 88, distance: 121.0
click at [1026, 51] on ul "First Name Last Name Departure City Arrival City Company/Division STATE of UTAH…" at bounding box center [890, 51] width 1323 height 0
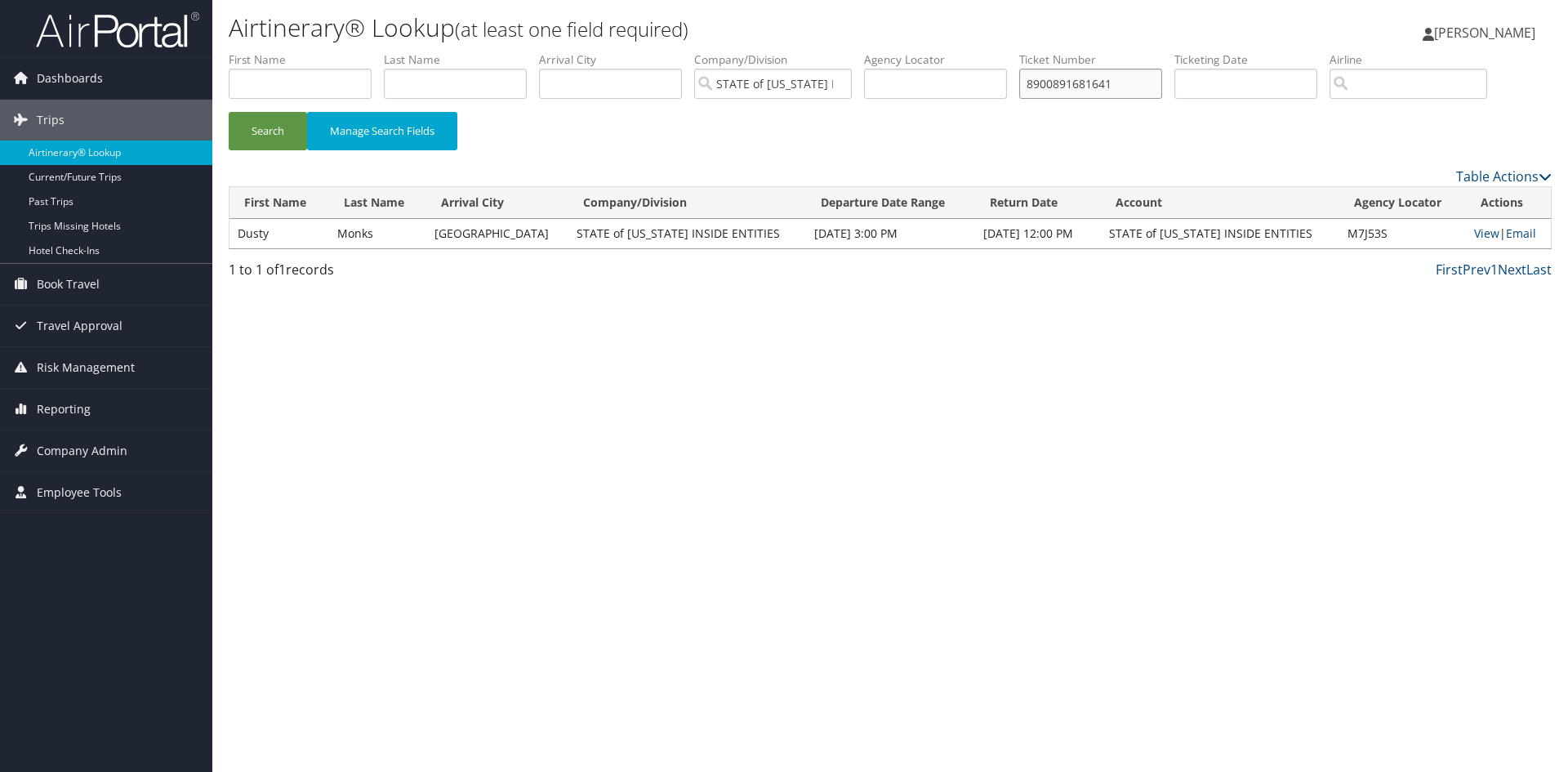
type input "8900891681641"
click at [229, 112] on button "Search" at bounding box center [267, 131] width 78 height 39
click at [1477, 233] on link "View" at bounding box center [1485, 233] width 26 height 16
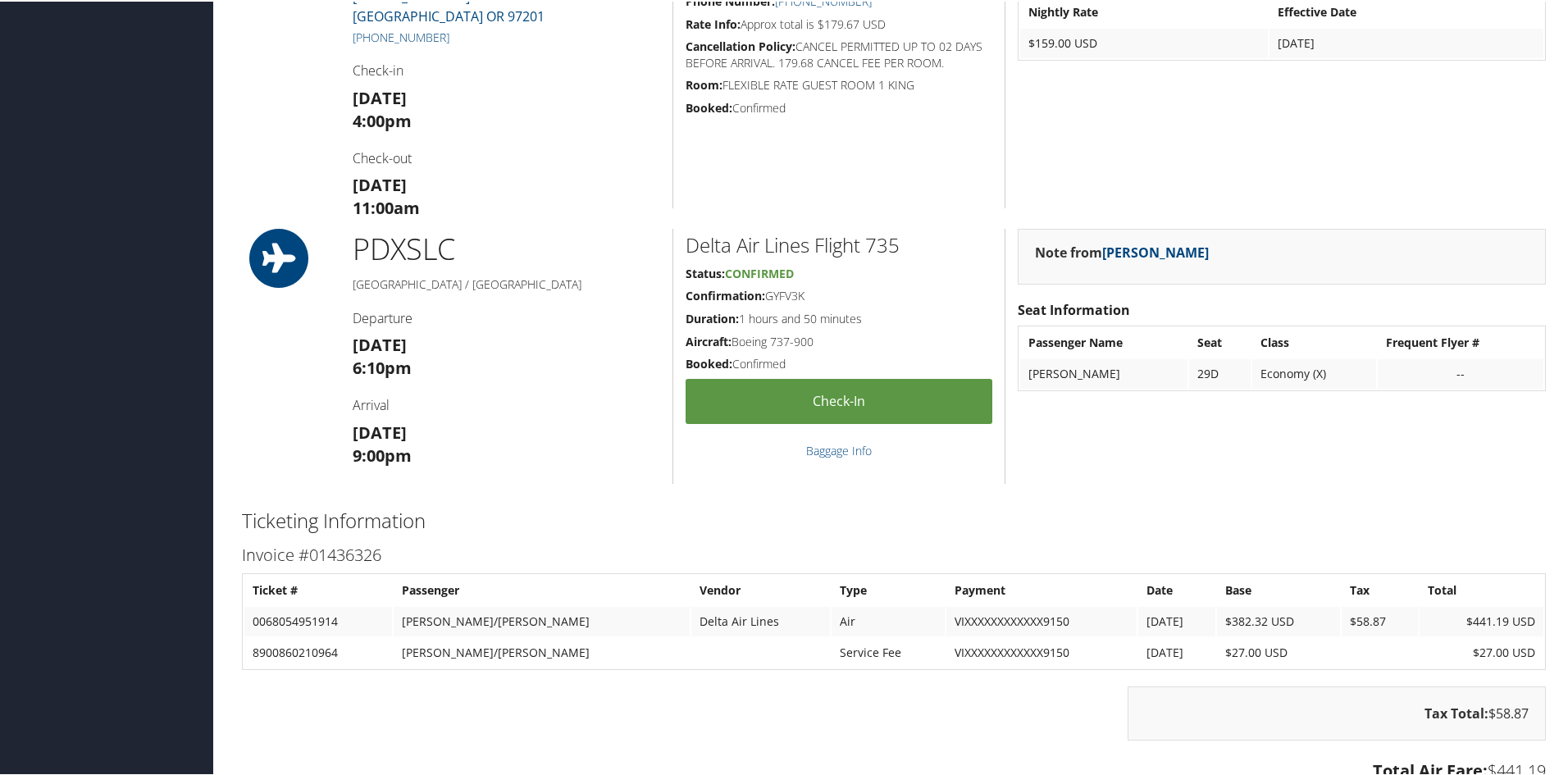
scroll to position [1148, 0]
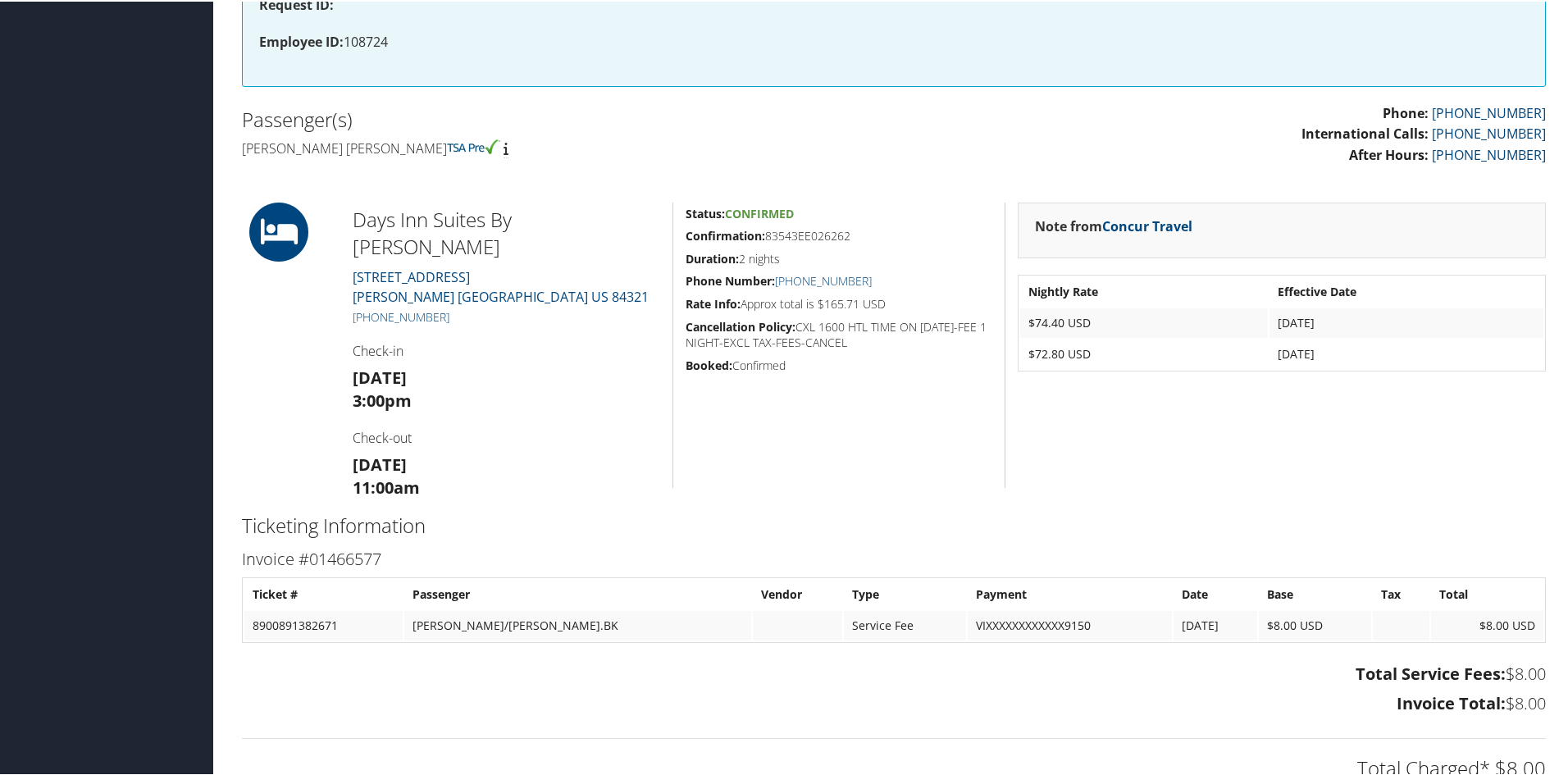
scroll to position [574, 0]
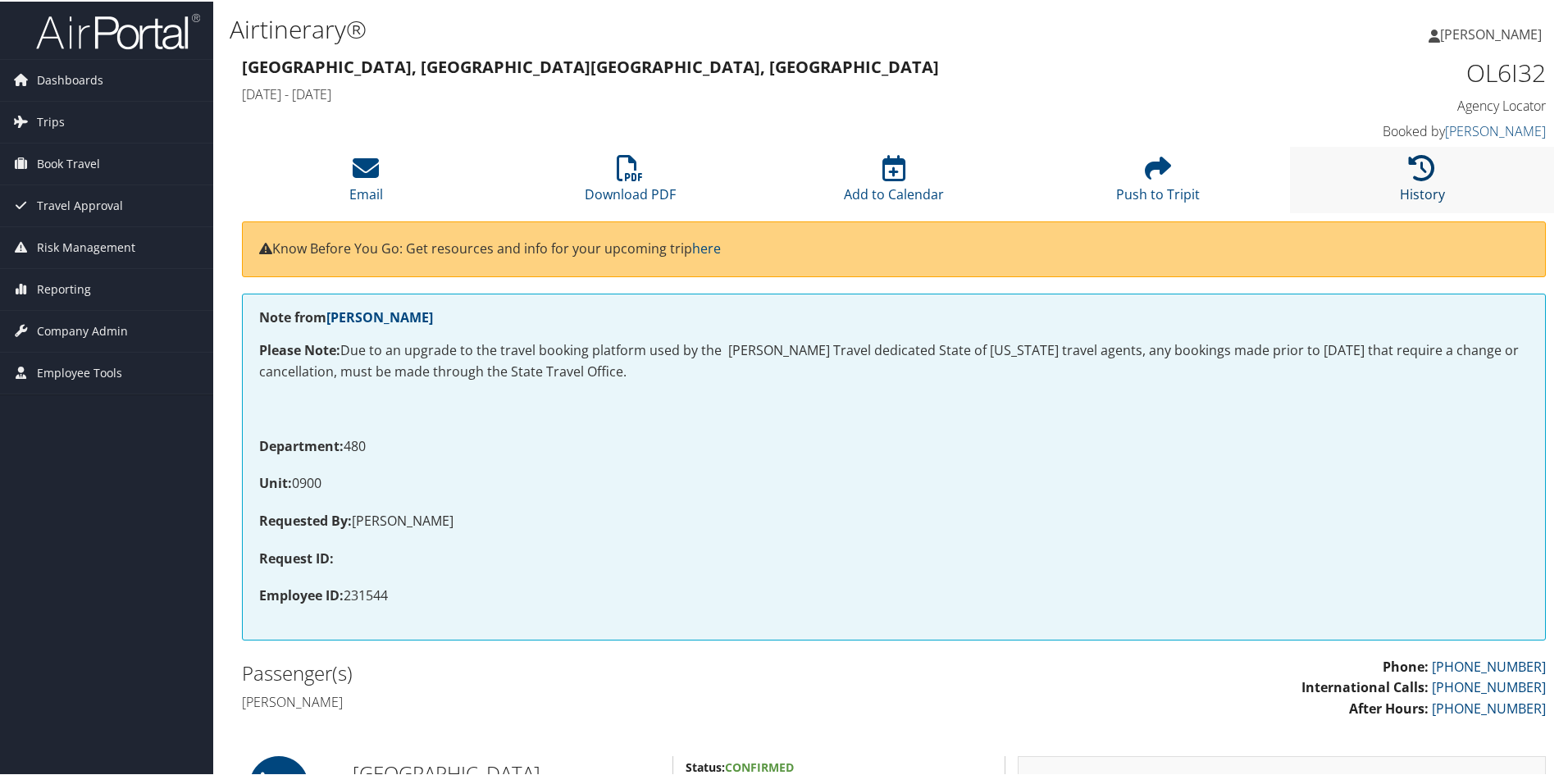
click at [1427, 164] on icon at bounding box center [1422, 167] width 27 height 27
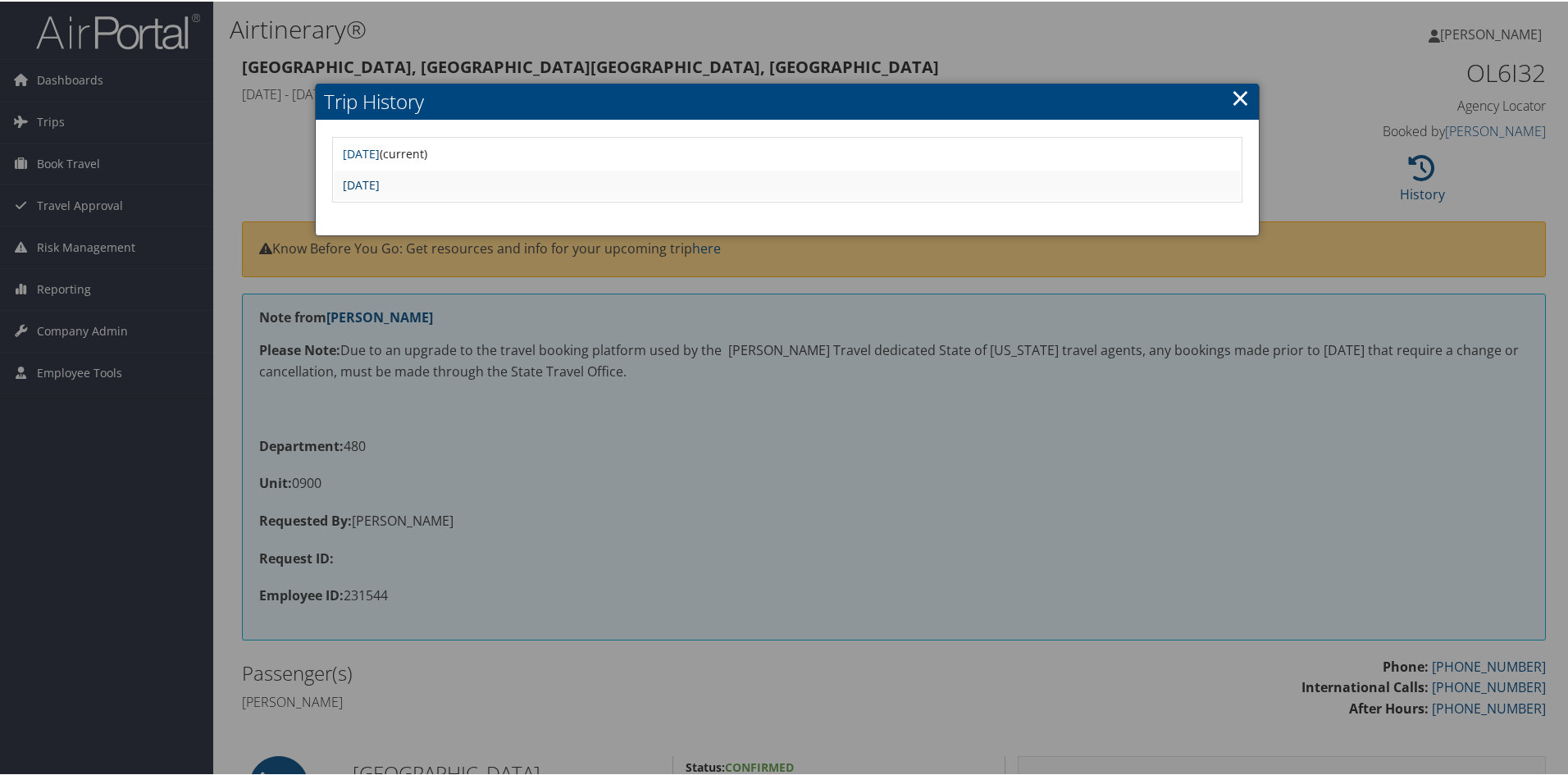
click at [380, 181] on link "[DATE]" at bounding box center [361, 183] width 37 height 16
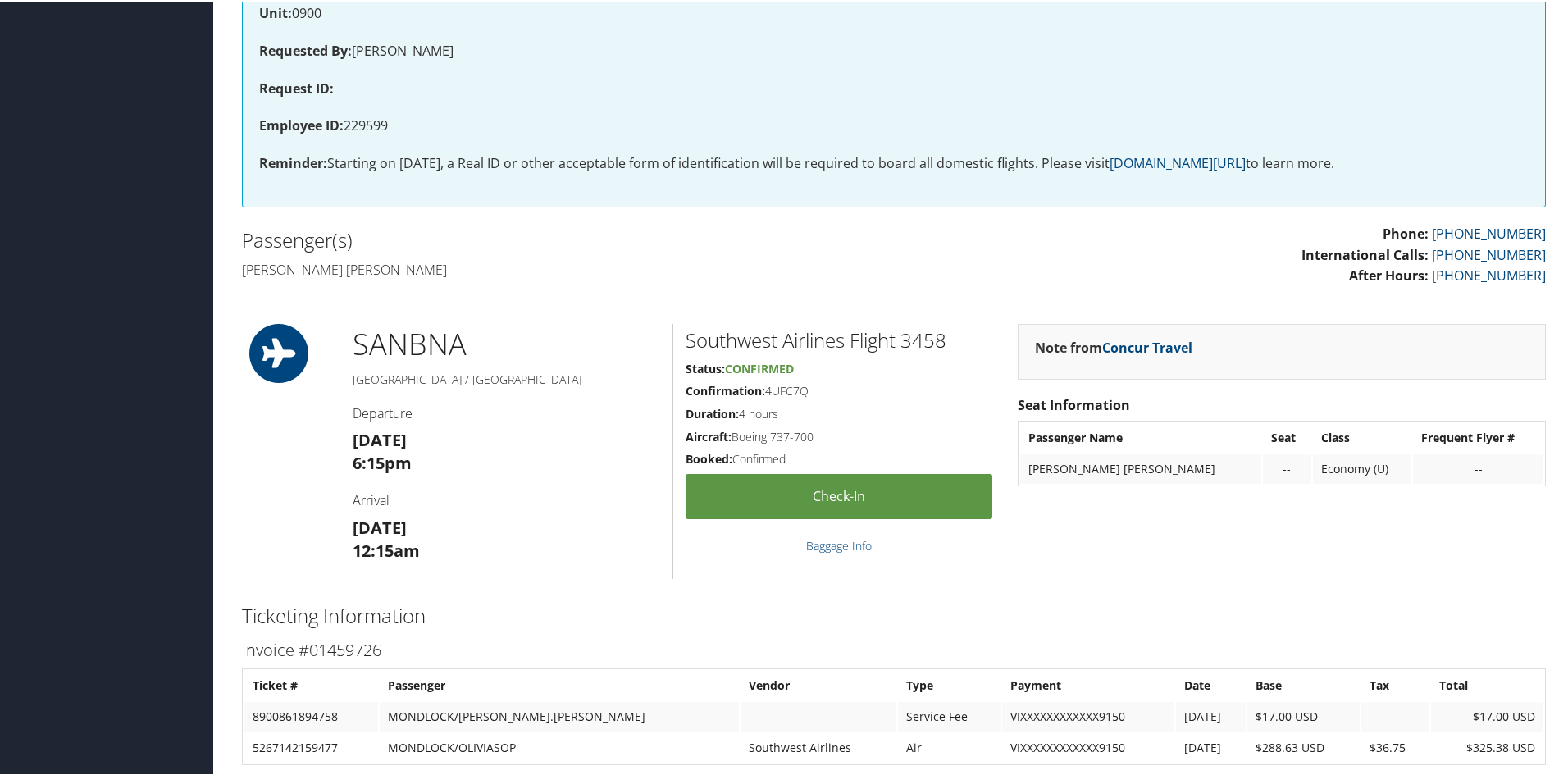
scroll to position [492, 0]
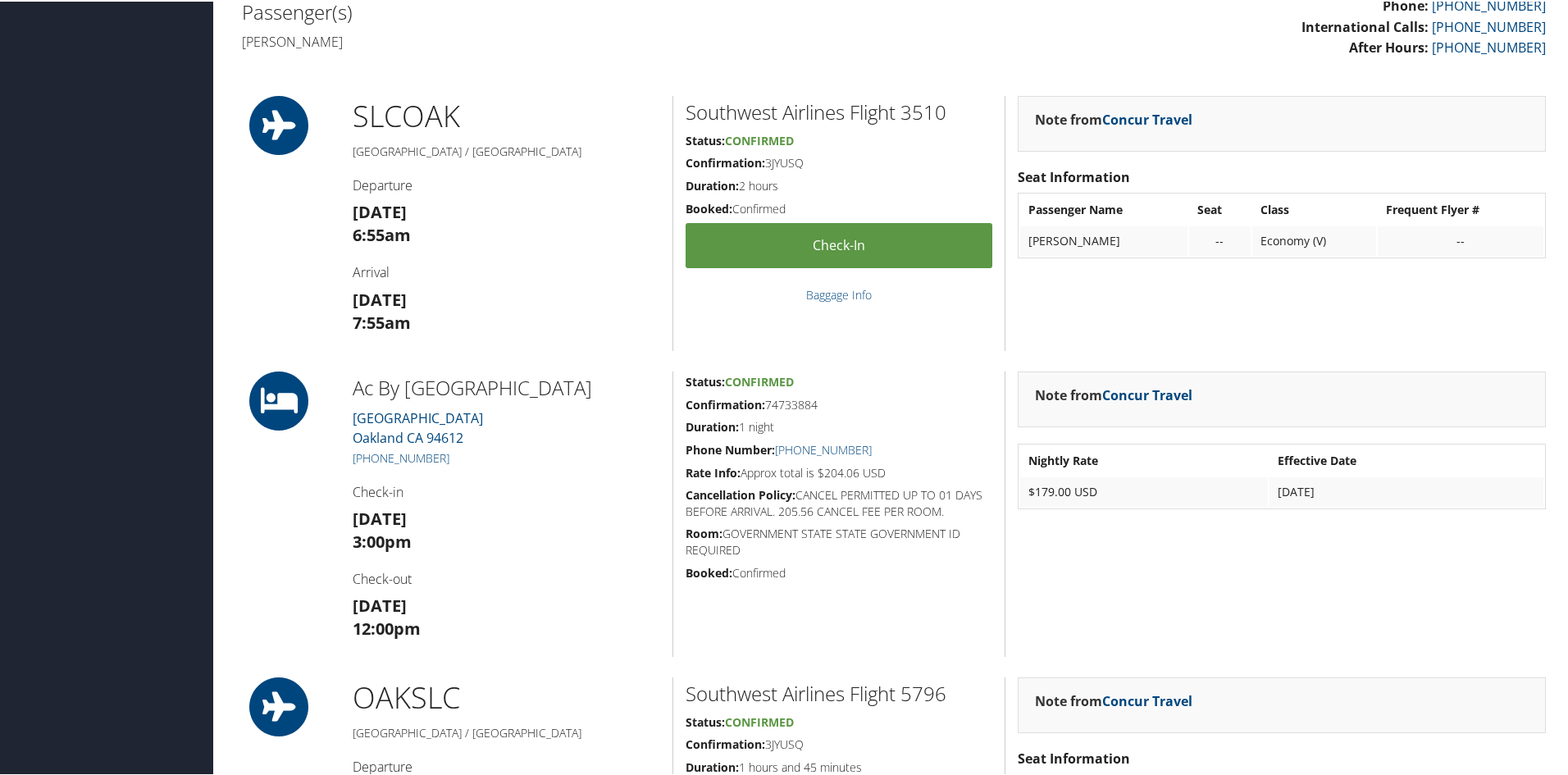
scroll to position [739, 0]
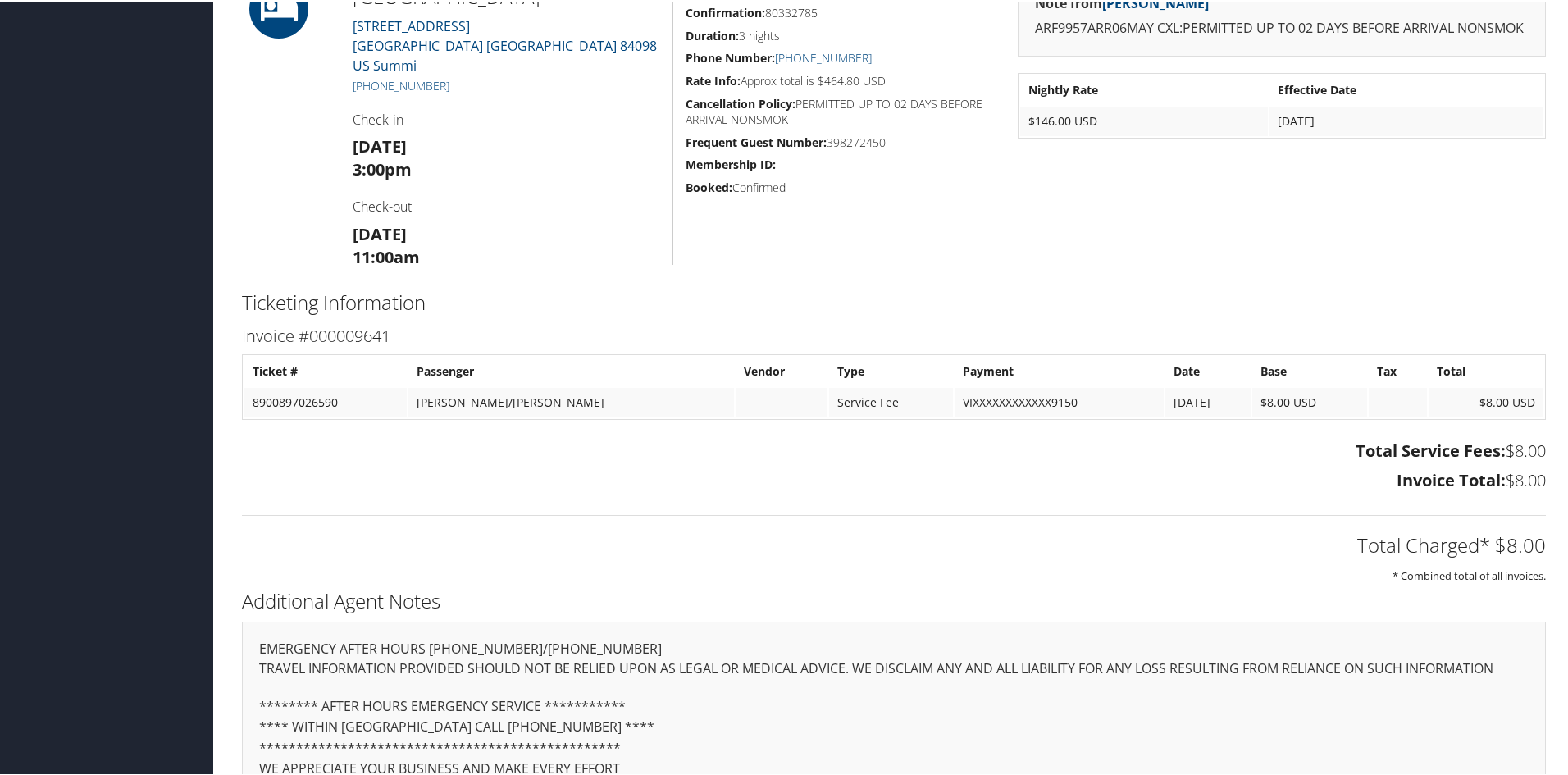
scroll to position [739, 0]
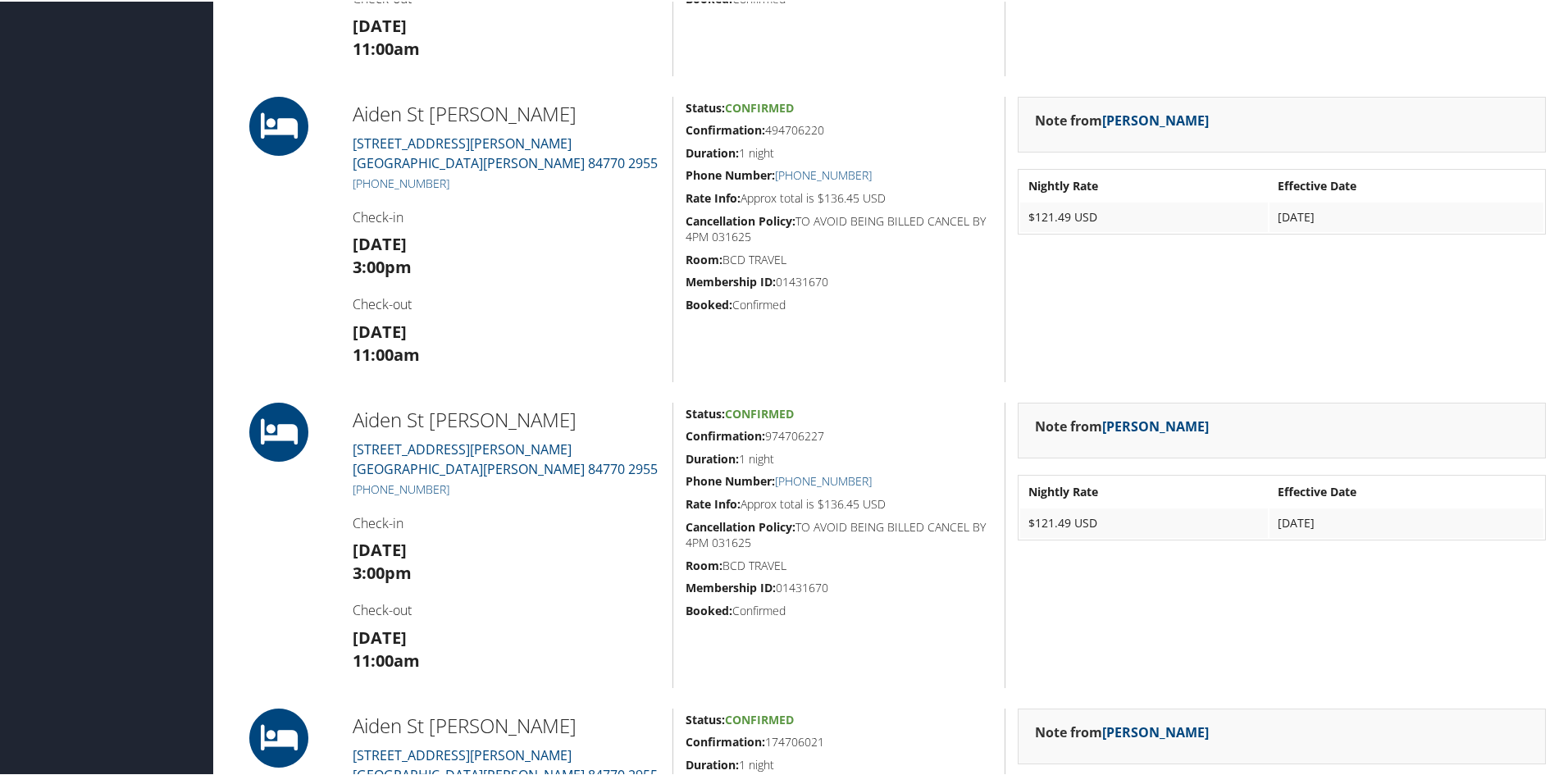
scroll to position [1382, 0]
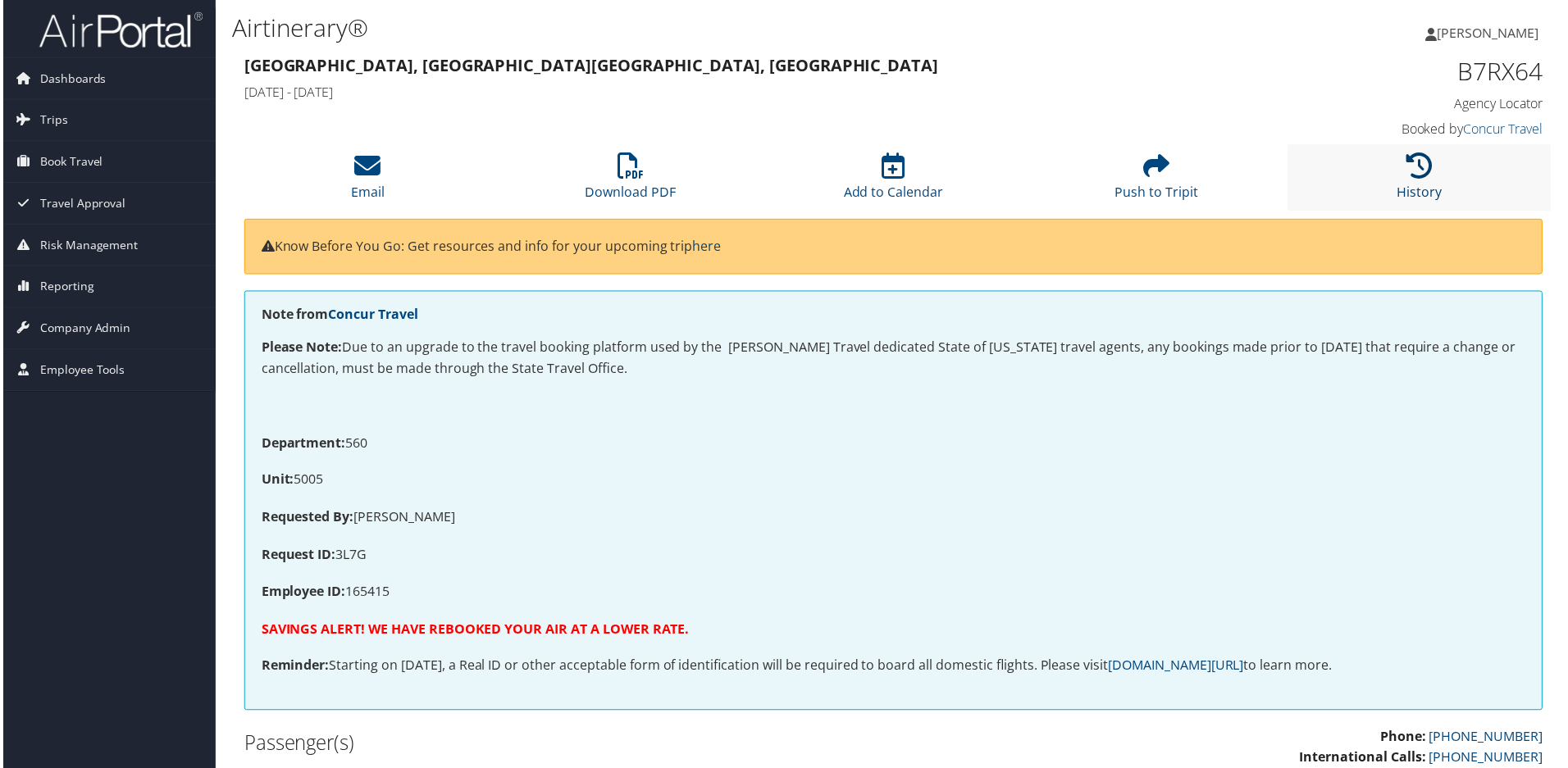
click at [1414, 175] on icon at bounding box center [1422, 167] width 27 height 27
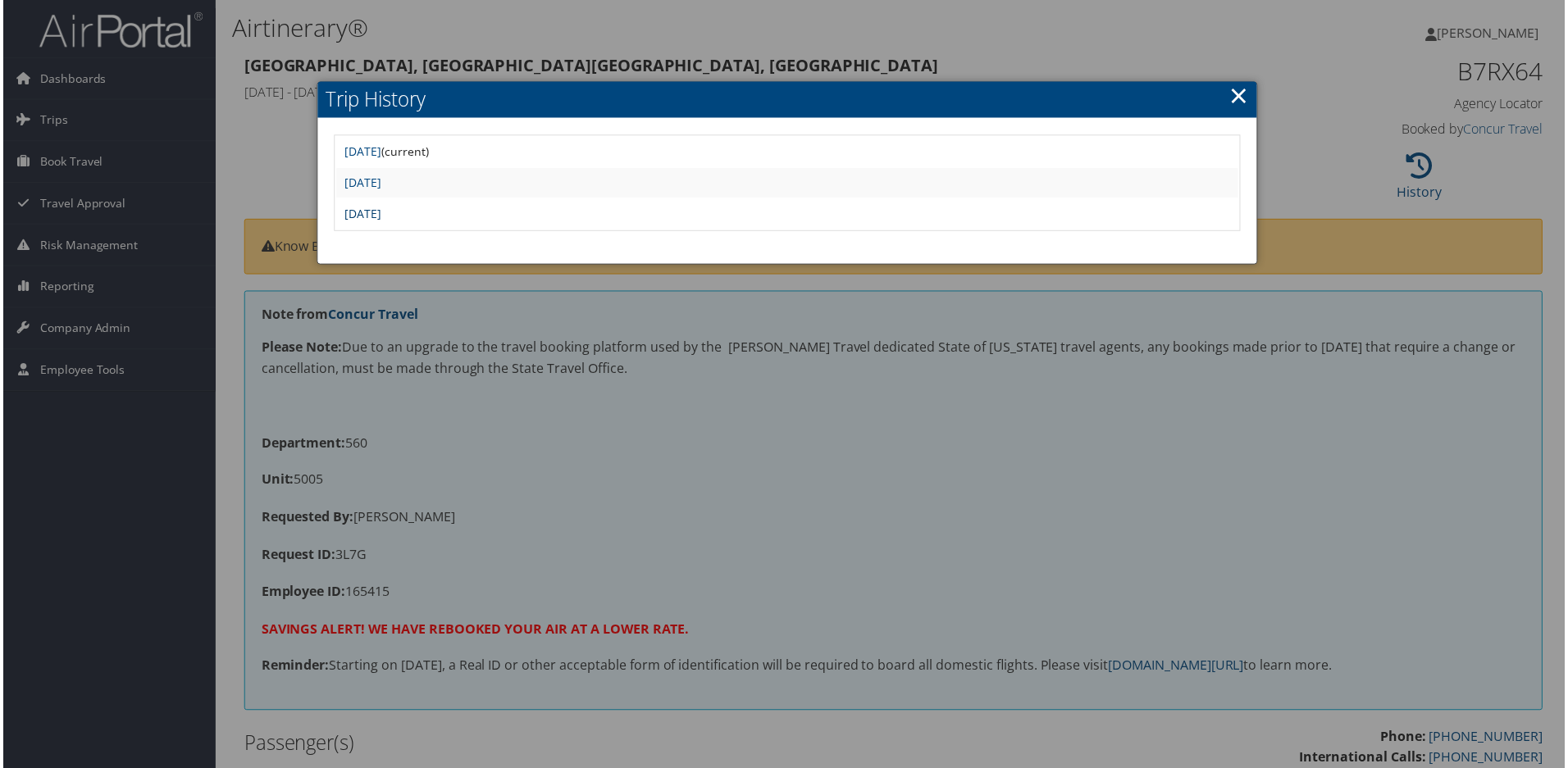
click at [380, 212] on link "[DATE]" at bounding box center [361, 214] width 37 height 16
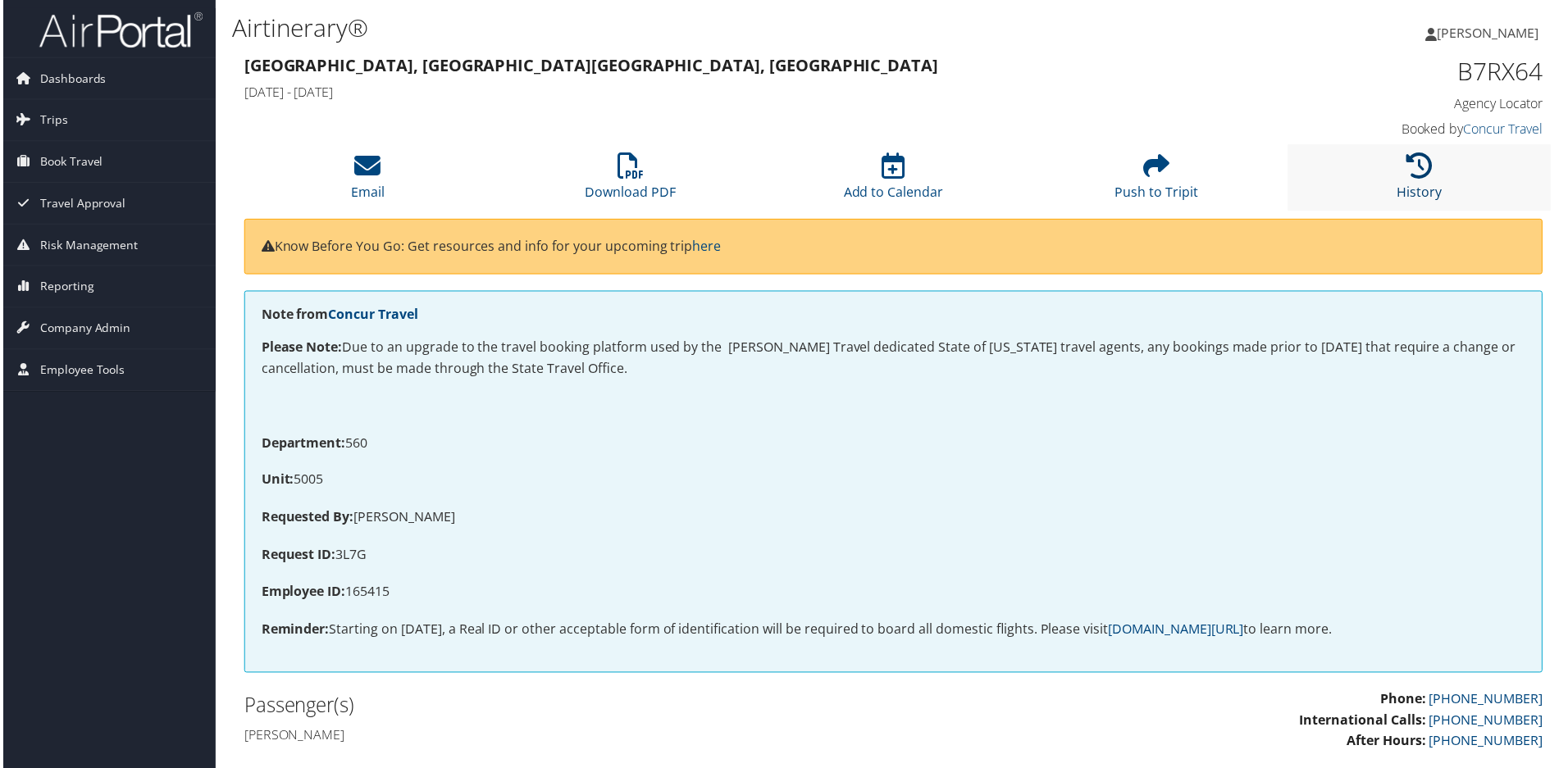
click at [1414, 176] on icon at bounding box center [1422, 167] width 27 height 27
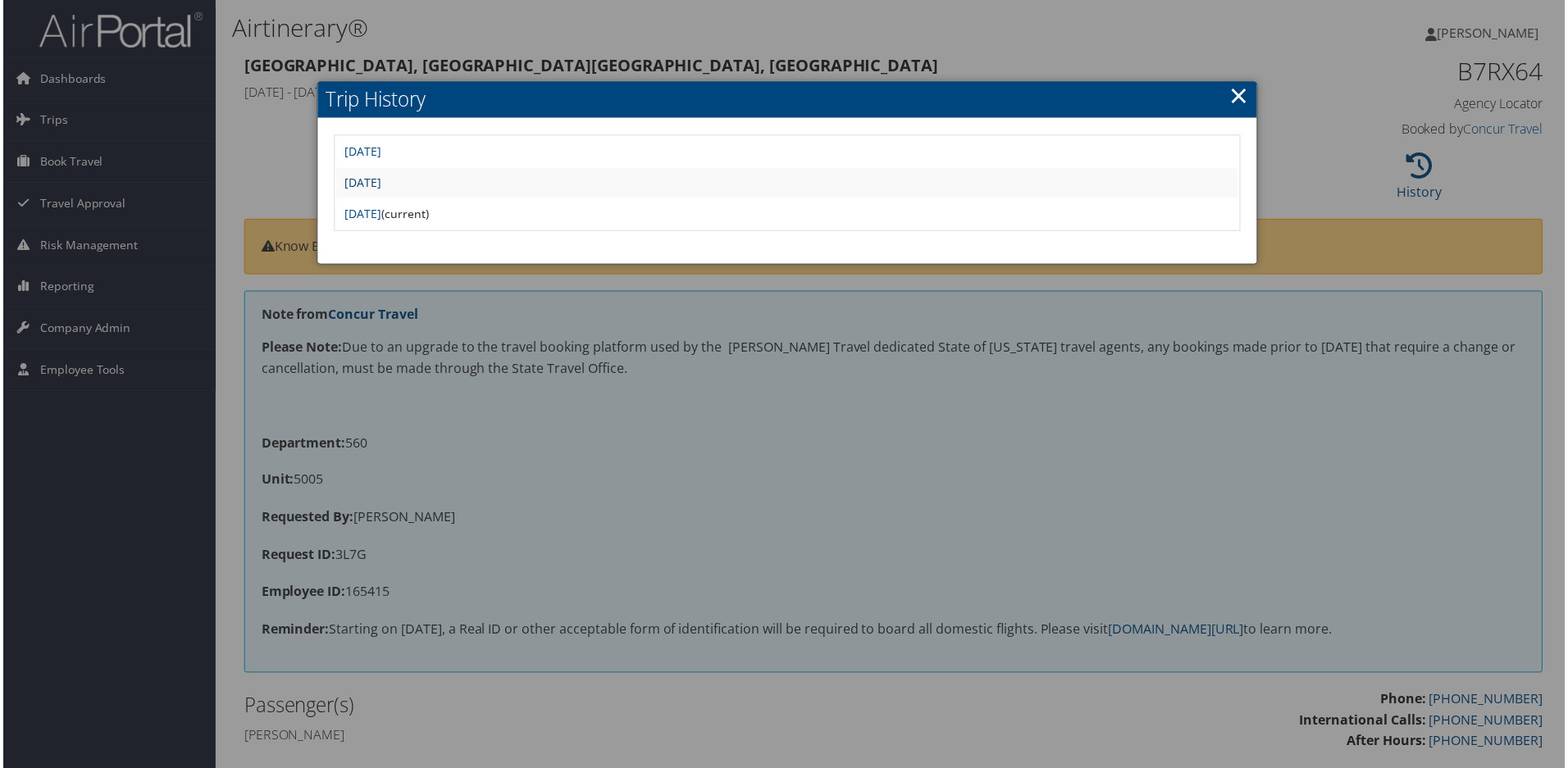
click at [380, 186] on link "Tue Jan 28 15:38:04 MST 2025" at bounding box center [361, 183] width 37 height 16
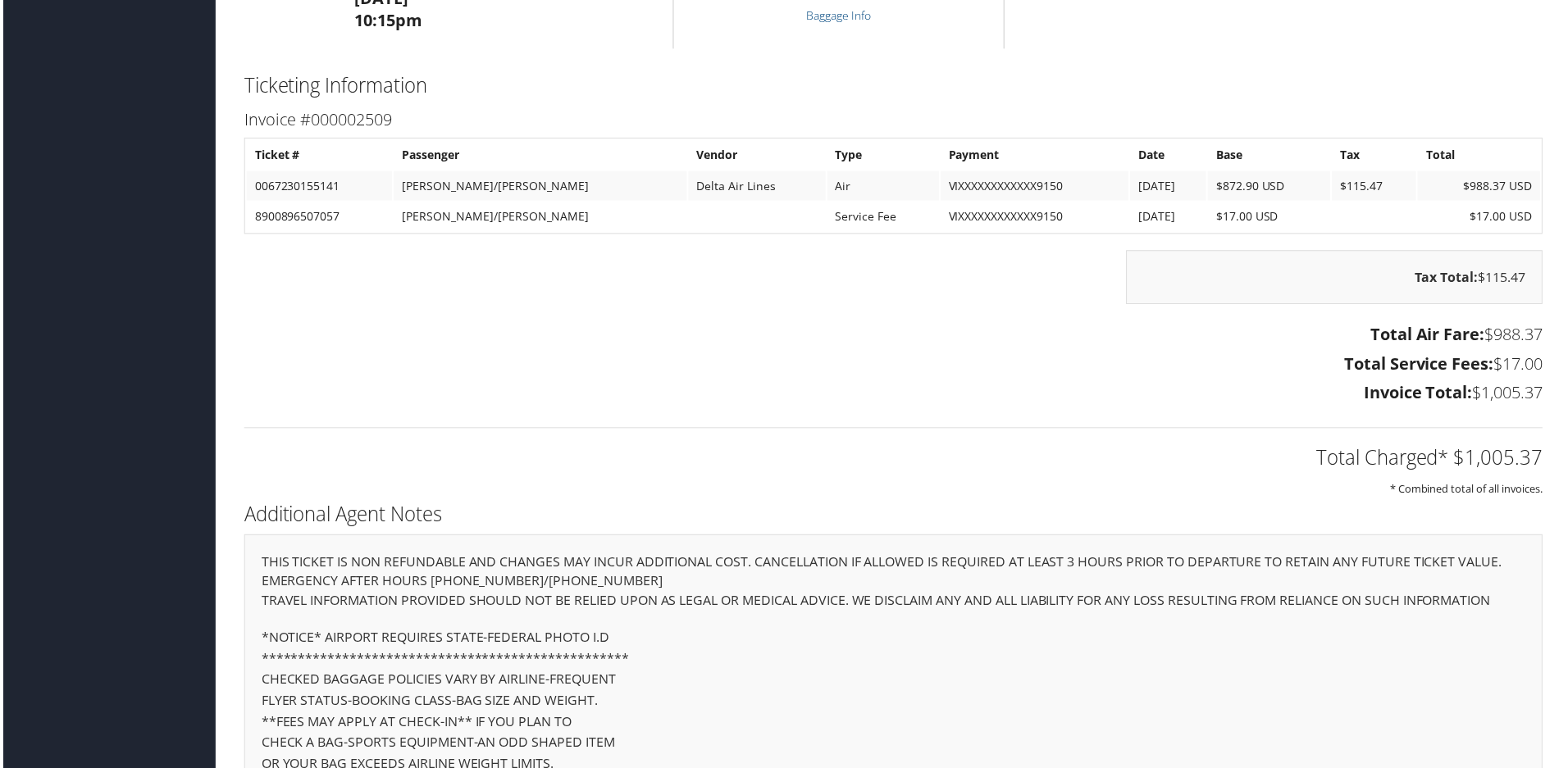
scroll to position [2128, 0]
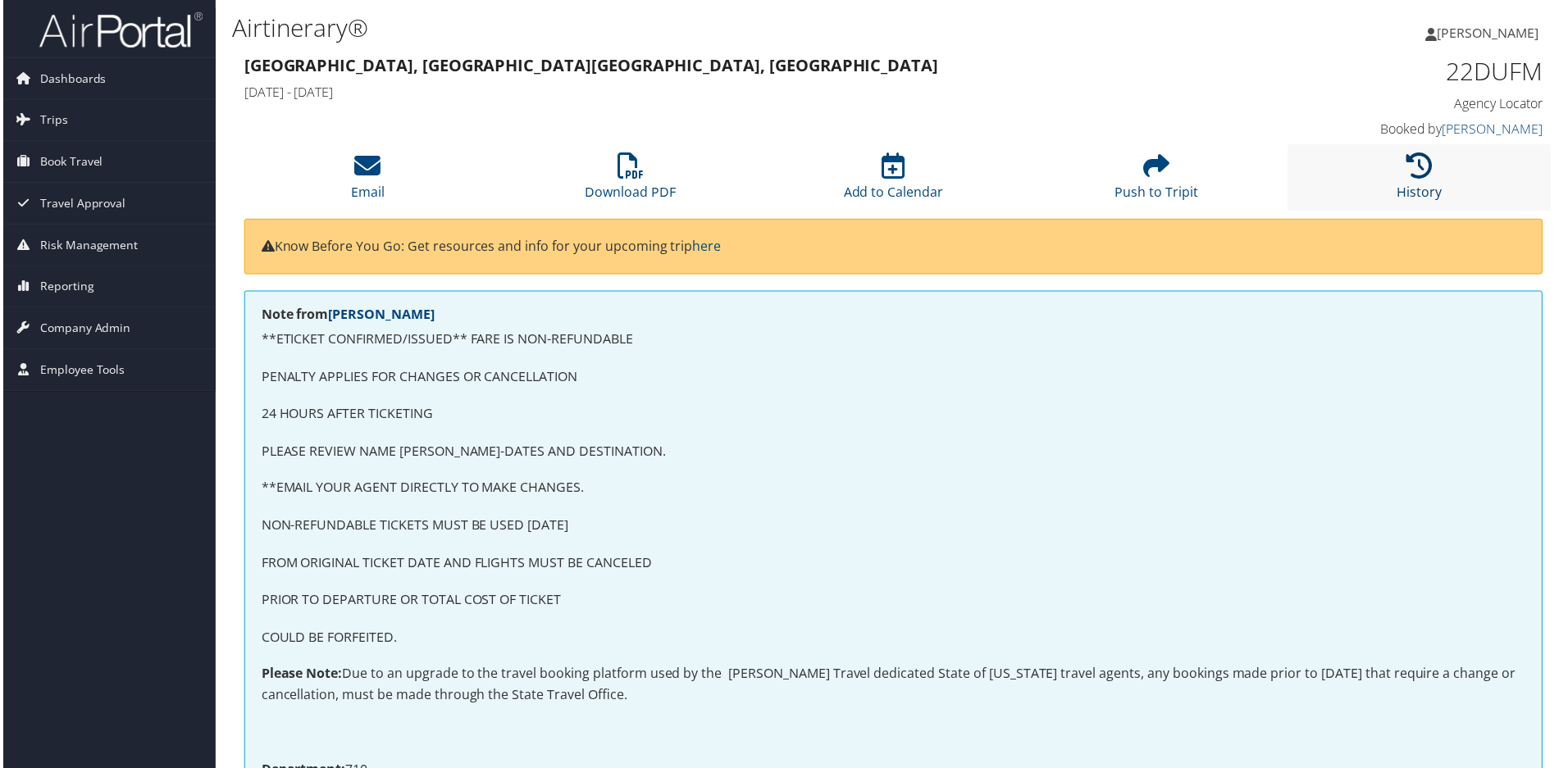
click at [1415, 159] on icon at bounding box center [1422, 167] width 27 height 27
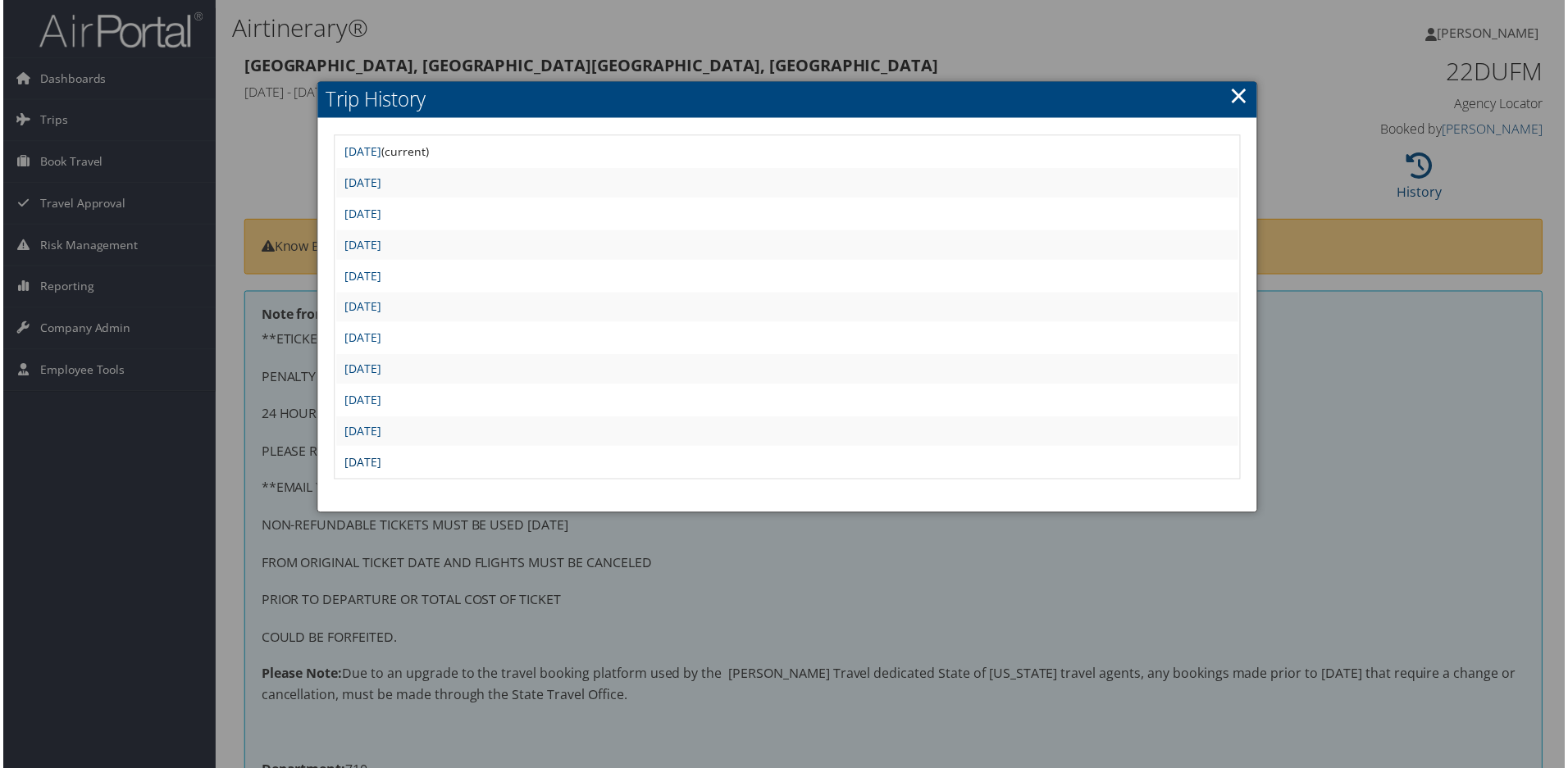
click at [380, 469] on link "Mon Dec 2 19:12:10 MST 2024" at bounding box center [361, 463] width 37 height 16
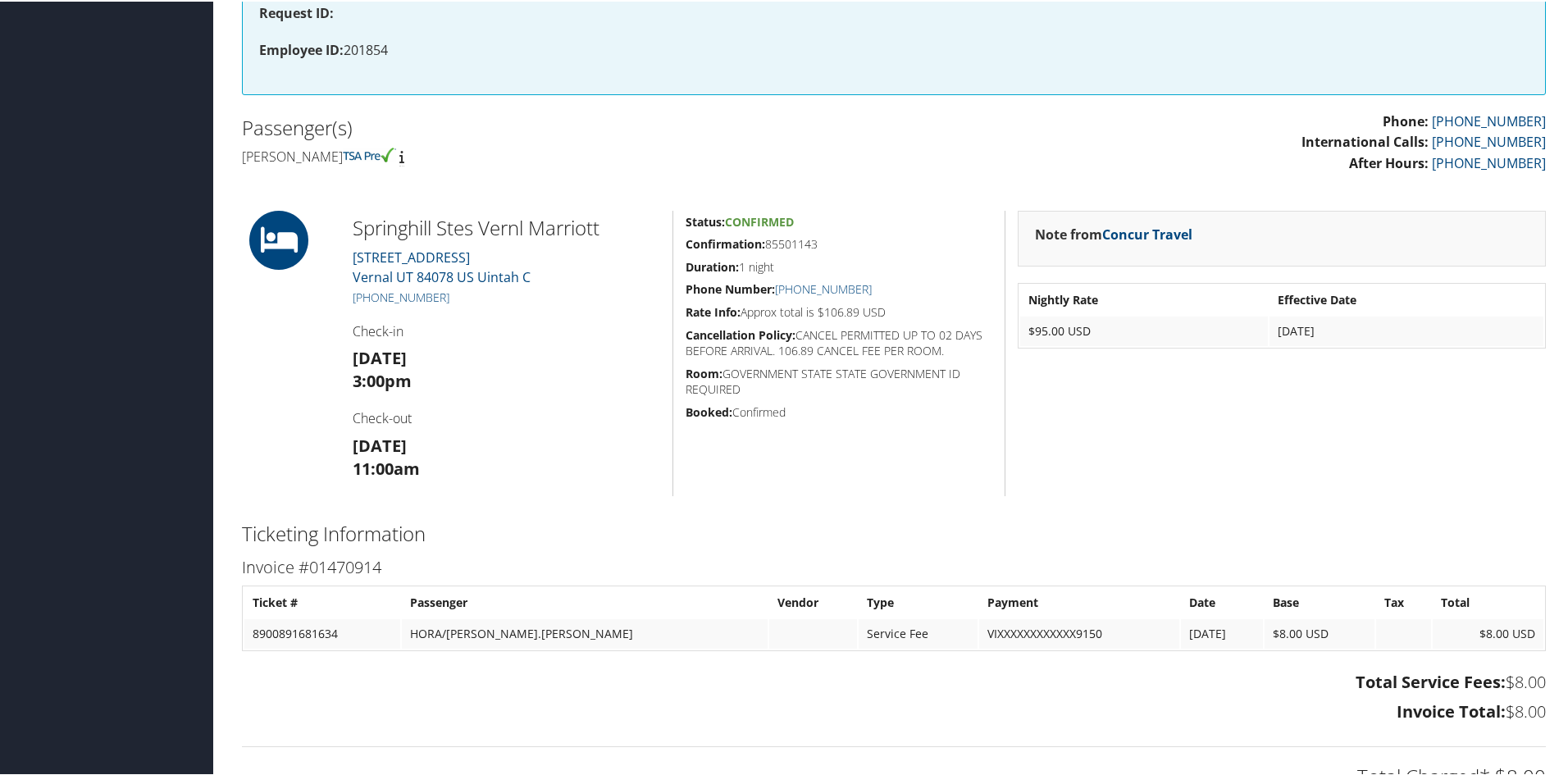
scroll to position [574, 0]
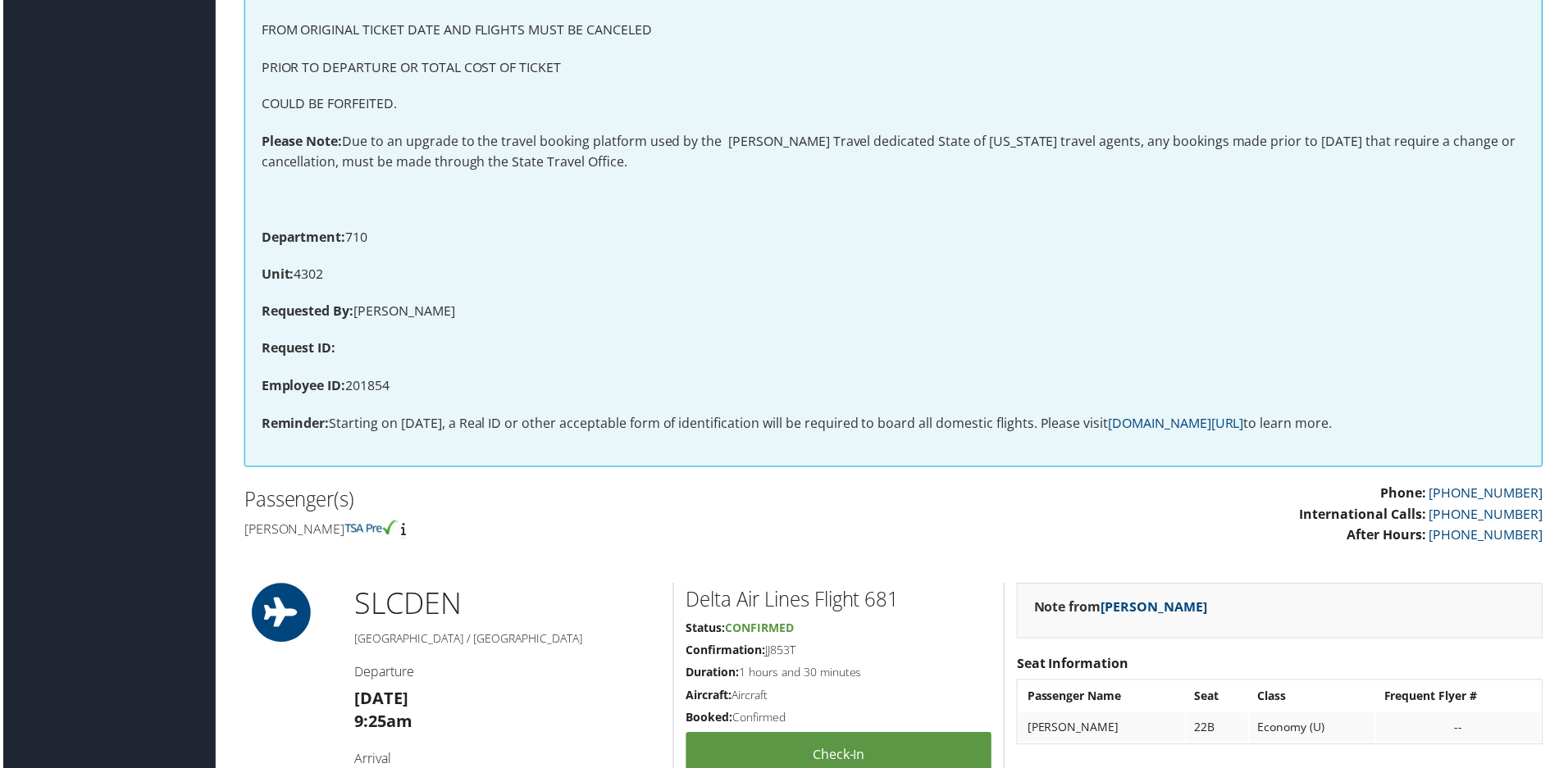
scroll to position [410, 0]
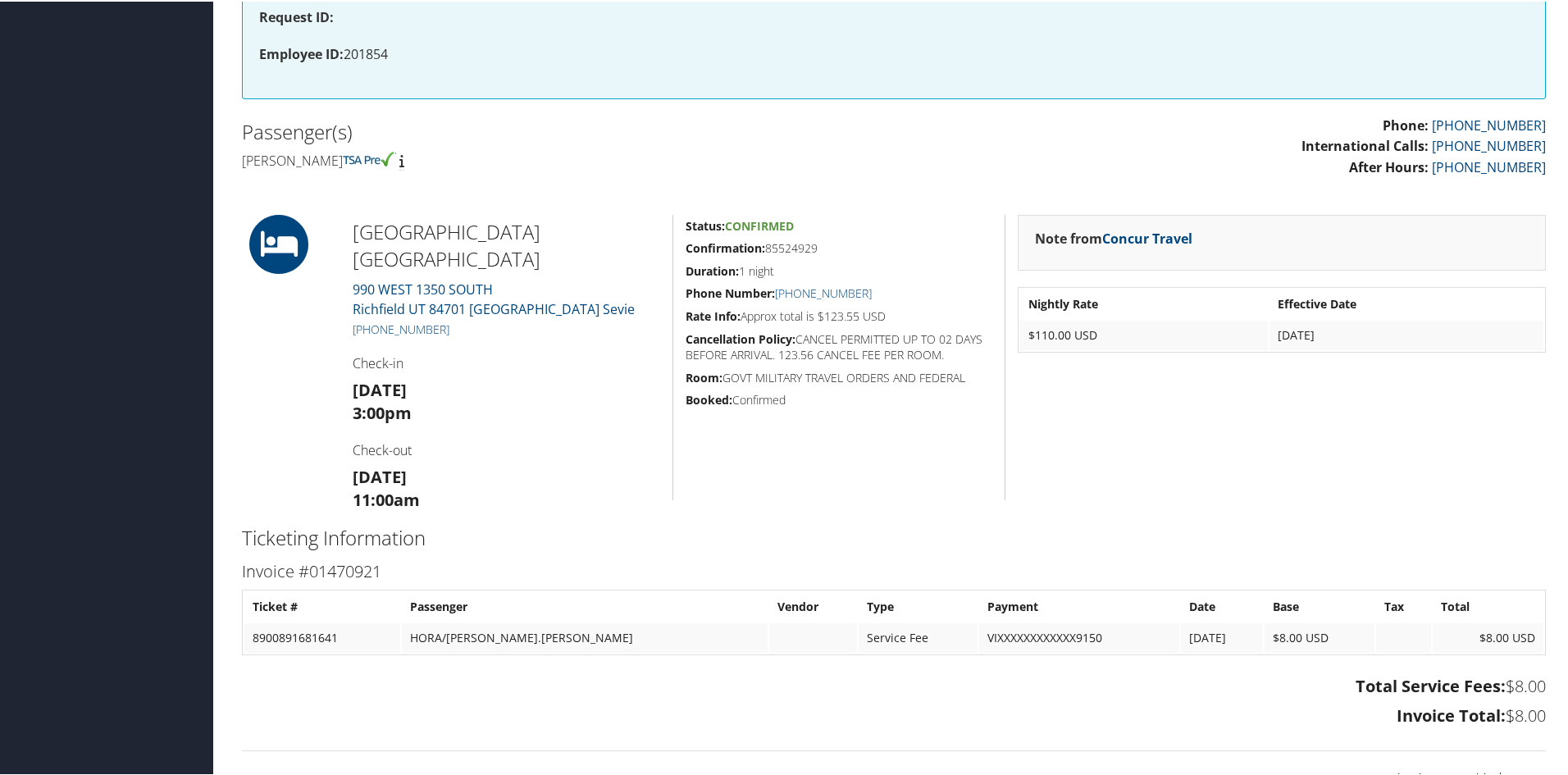
scroll to position [574, 0]
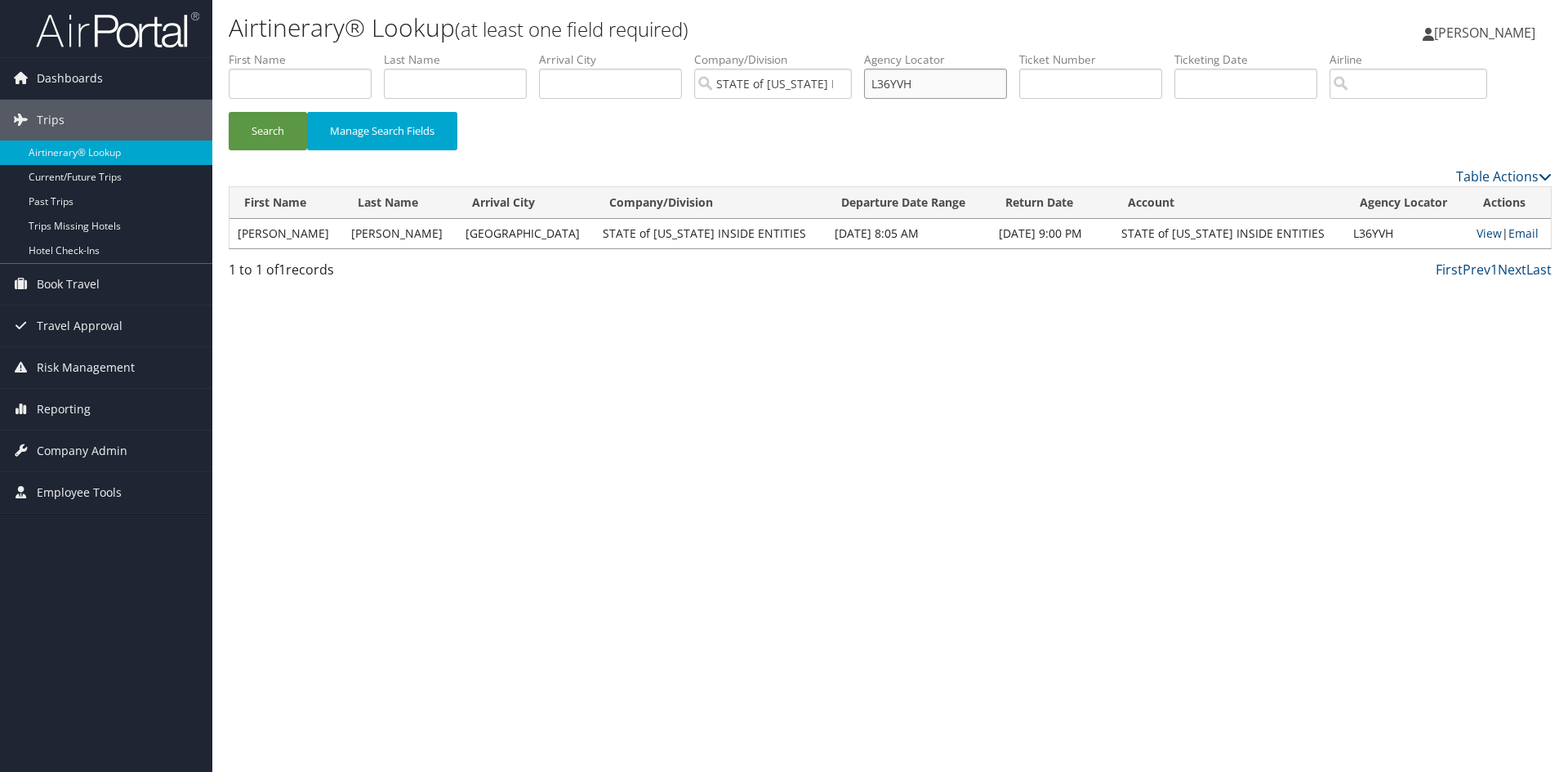
drag, startPoint x: 949, startPoint y: 85, endPoint x: 850, endPoint y: 77, distance: 99.3
click at [850, 51] on ul "First Name Last Name Departure City Arrival City Company/Division STATE of [US_…" at bounding box center [890, 51] width 1323 height 0
type input "222S9U"
click at [229, 112] on button "Search" at bounding box center [267, 131] width 78 height 39
click at [1476, 239] on link "View" at bounding box center [1489, 233] width 26 height 16
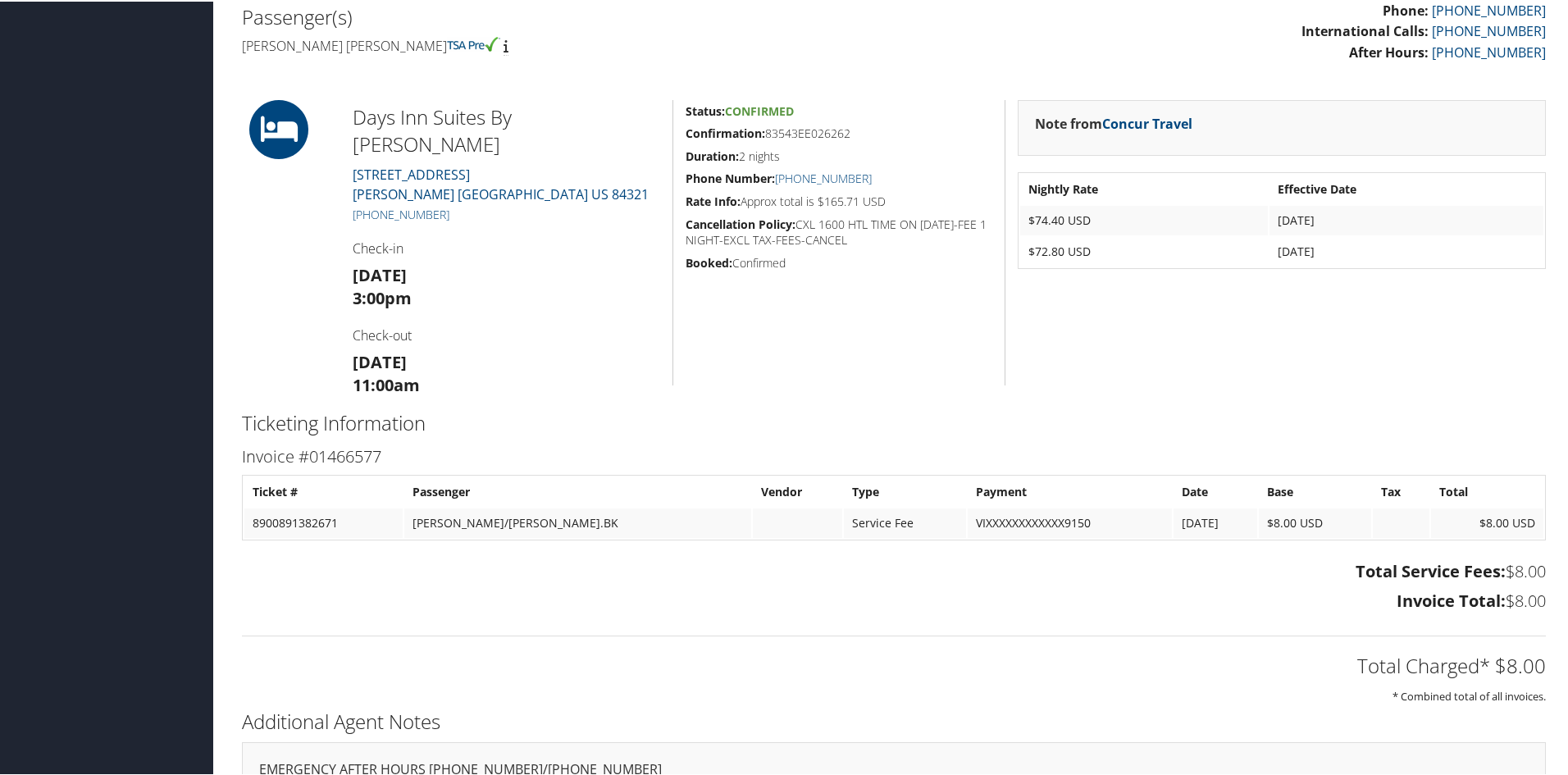
scroll to position [574, 0]
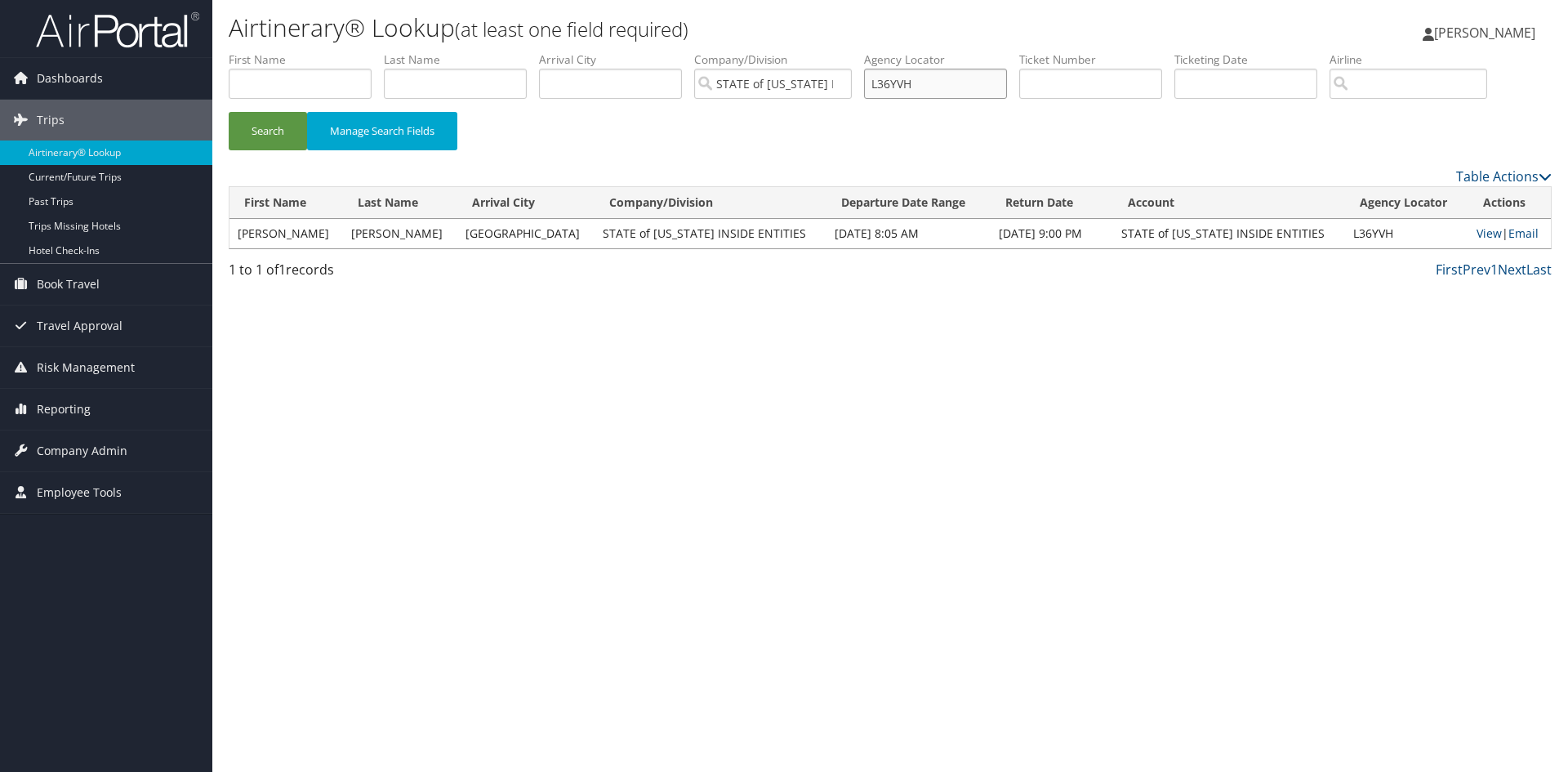
drag, startPoint x: 945, startPoint y: 86, endPoint x: 856, endPoint y: 80, distance: 89.2
click at [856, 51] on ul "First Name Last Name Departure City Arrival City Company/Division STATE of UTAH…" at bounding box center [890, 51] width 1323 height 0
type input "4FZ4GX"
click at [229, 112] on button "Search" at bounding box center [267, 131] width 78 height 39
click at [1476, 234] on link "View" at bounding box center [1489, 233] width 26 height 16
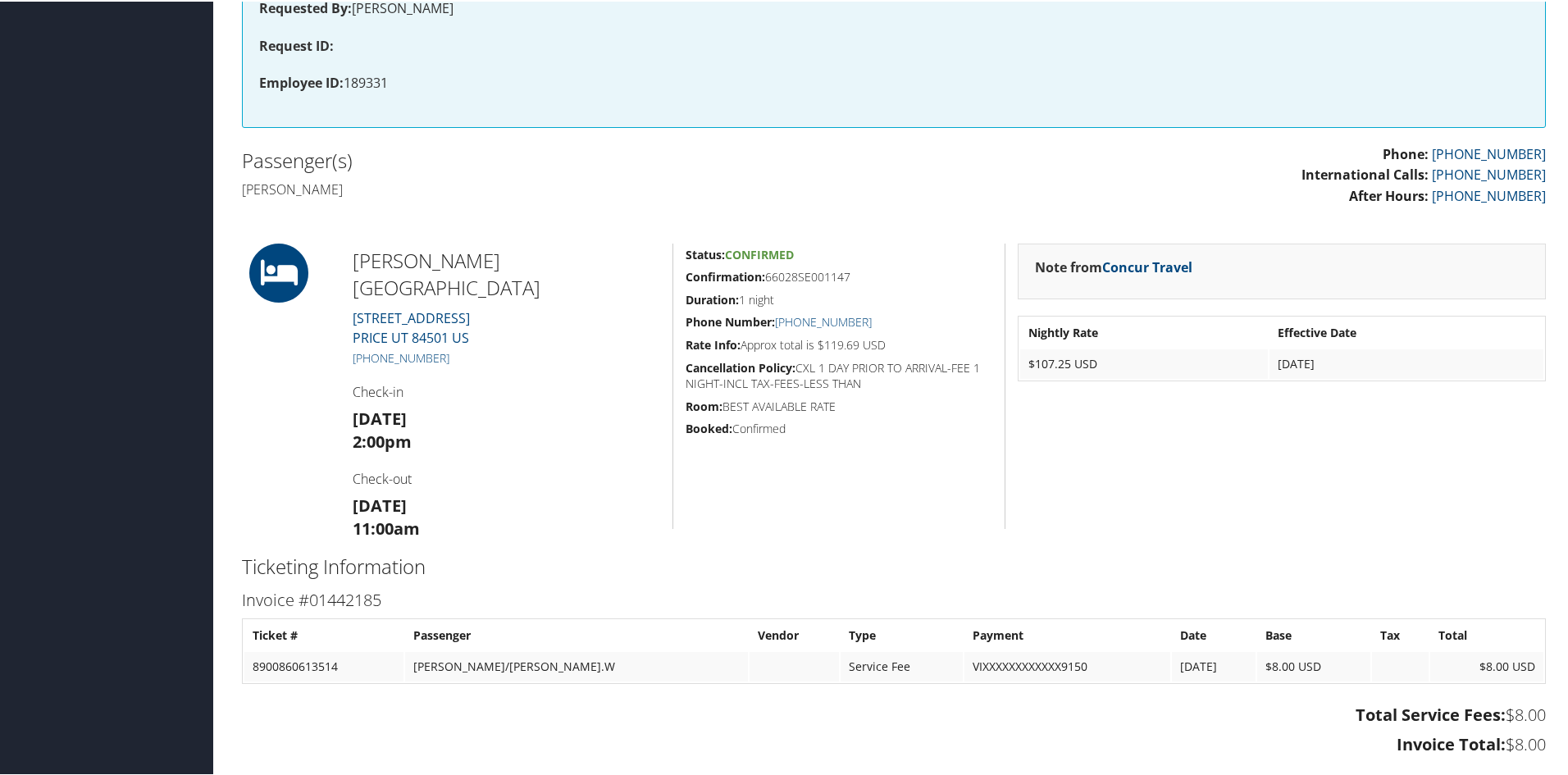
scroll to position [574, 0]
